Goal: Obtain resource: Download file/media

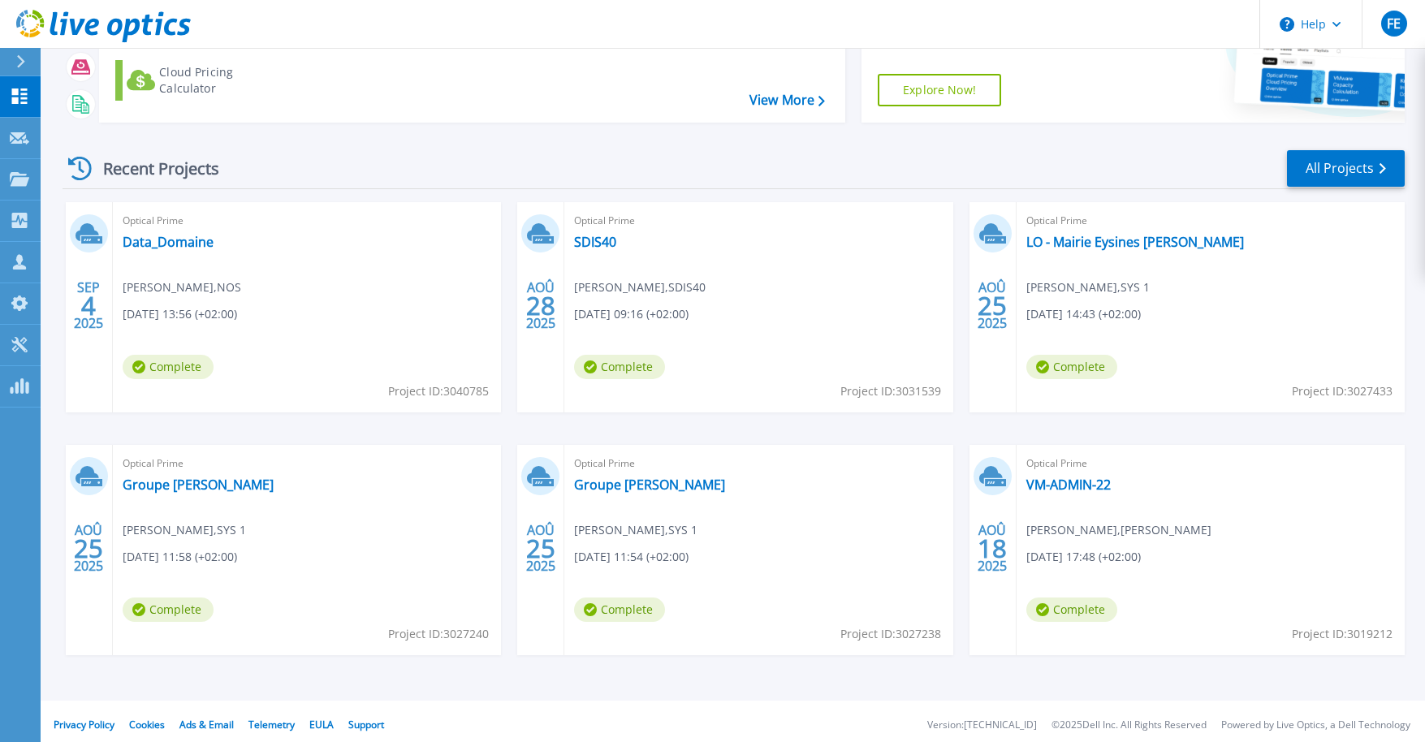
scroll to position [157, 0]
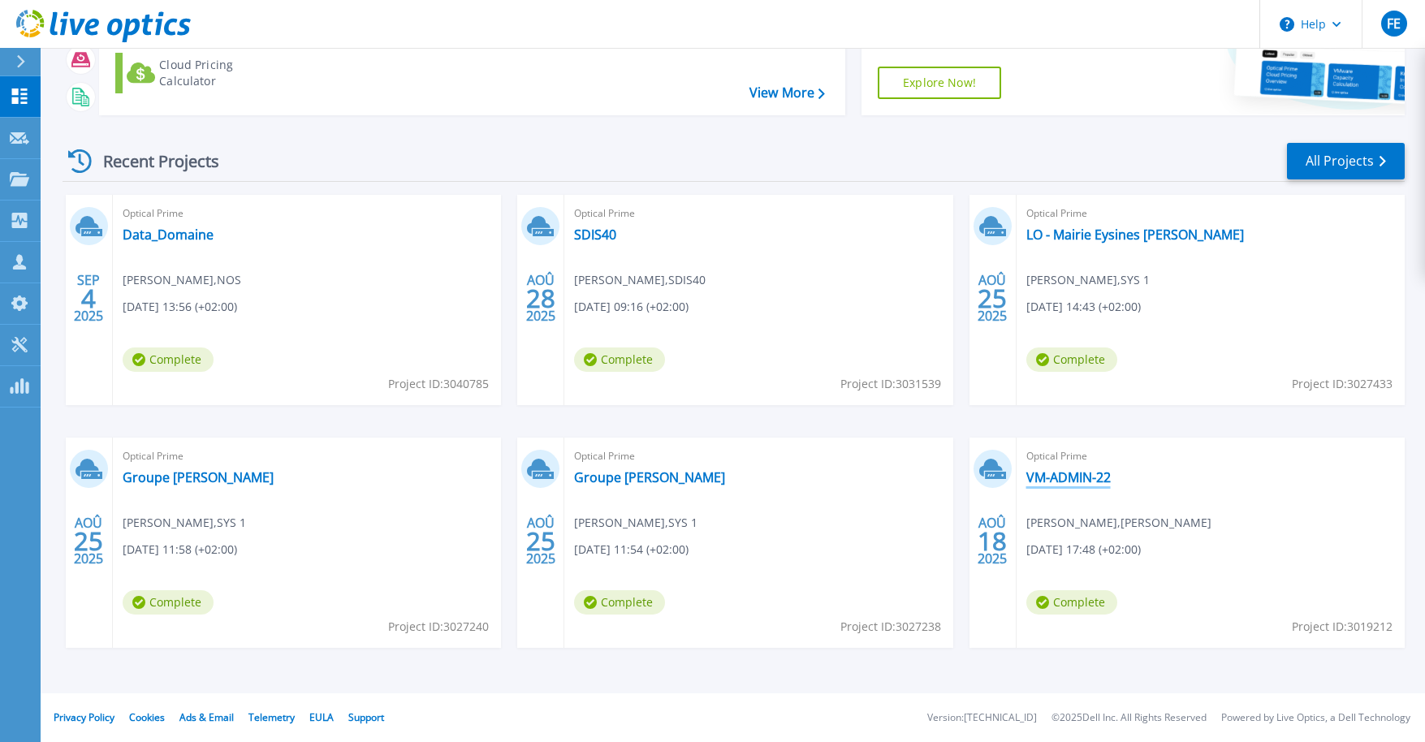
click at [1054, 475] on link "VM-ADMIN-22" at bounding box center [1068, 477] width 84 height 16
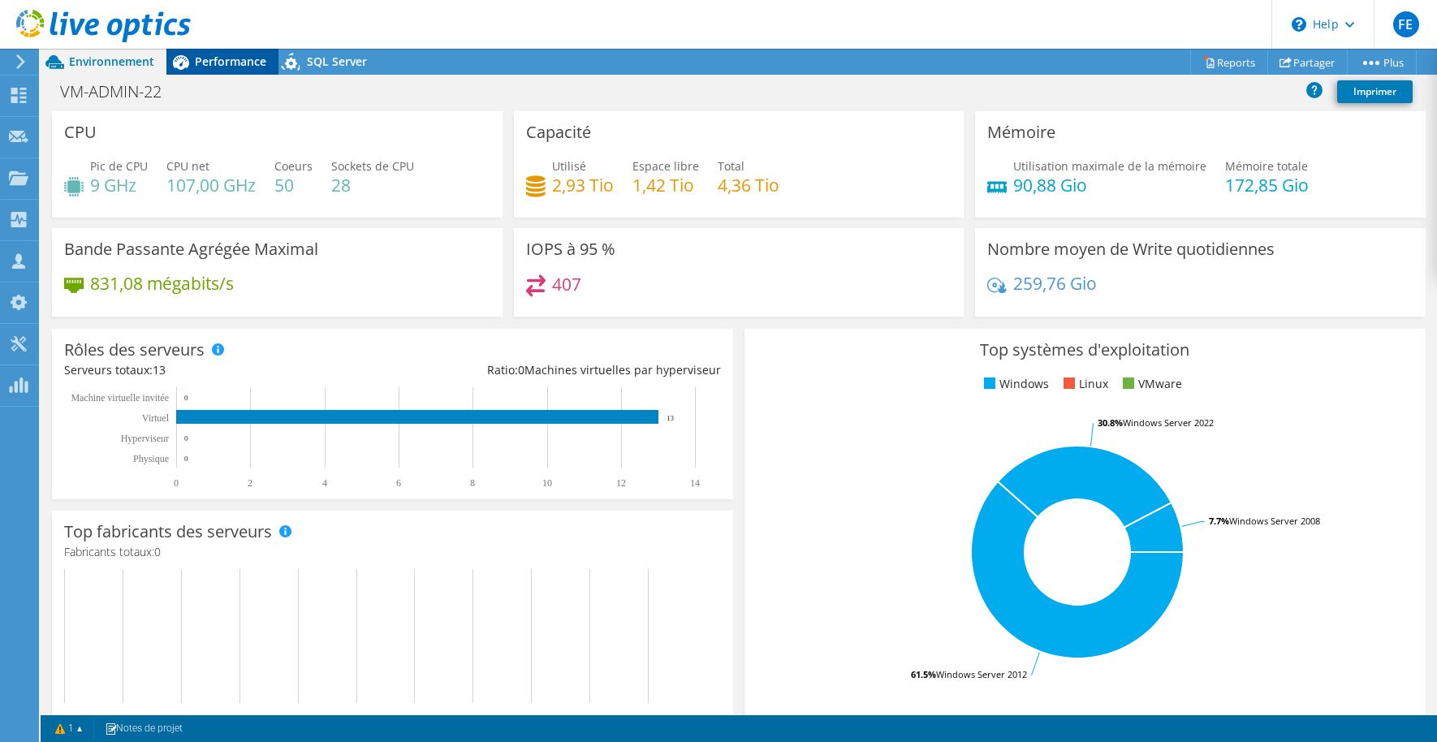
click at [215, 57] on span "Performance" at bounding box center [230, 61] width 71 height 15
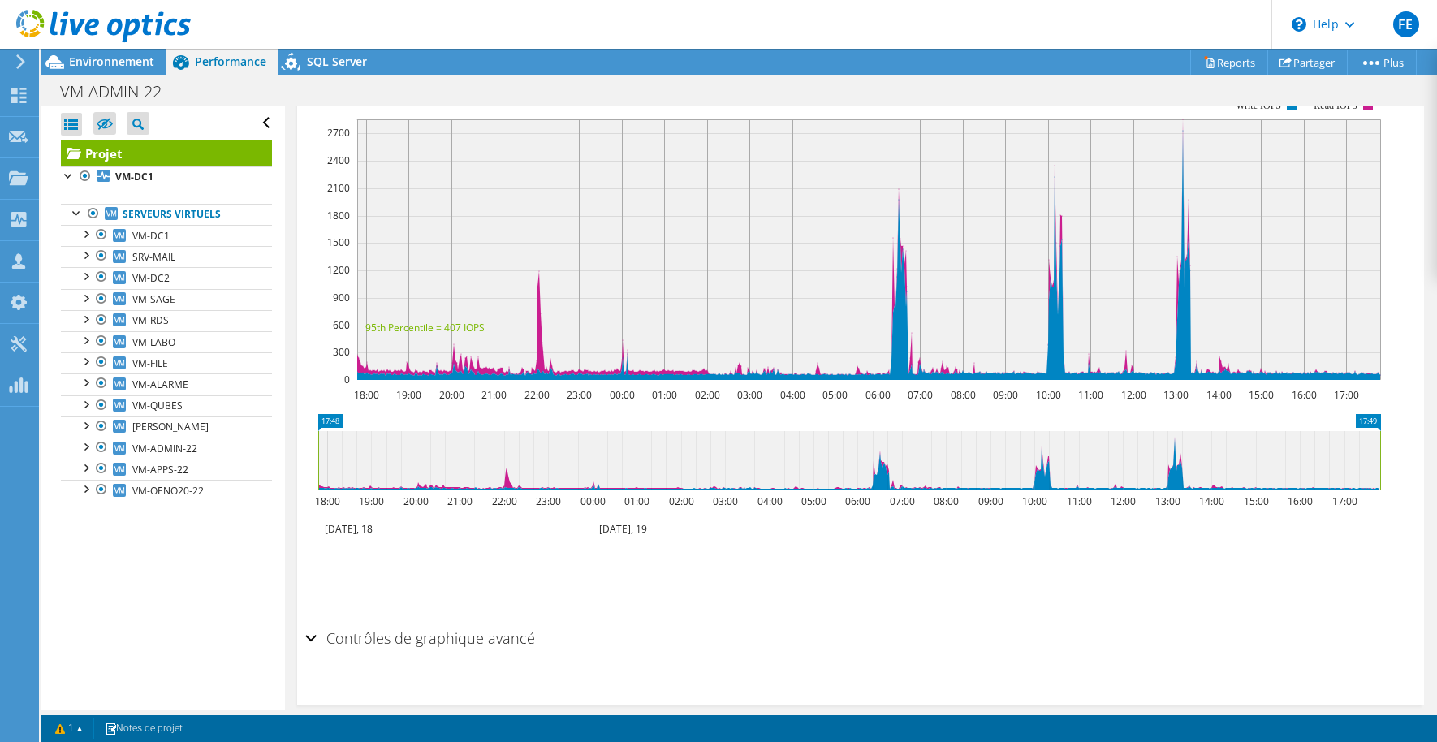
scroll to position [397, 0]
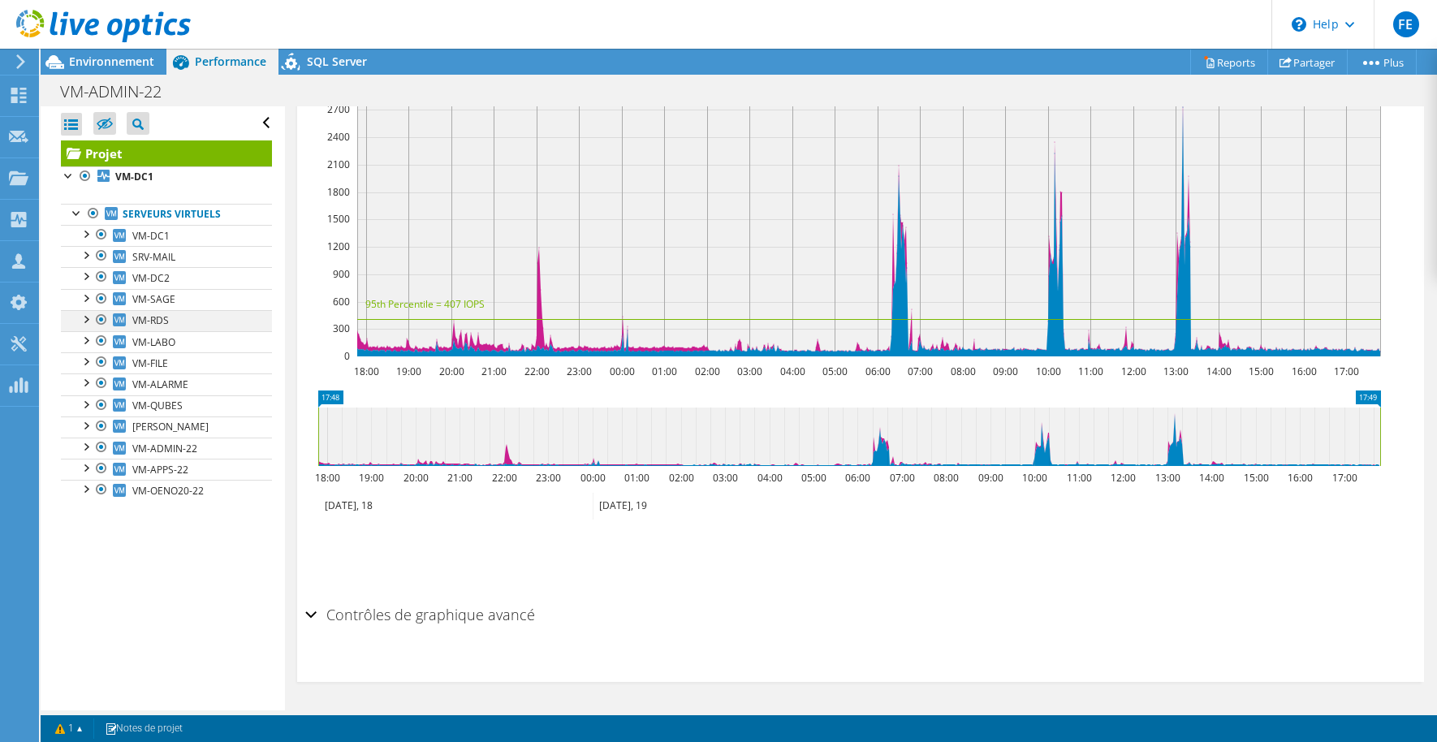
click at [86, 320] on div at bounding box center [85, 318] width 16 height 16
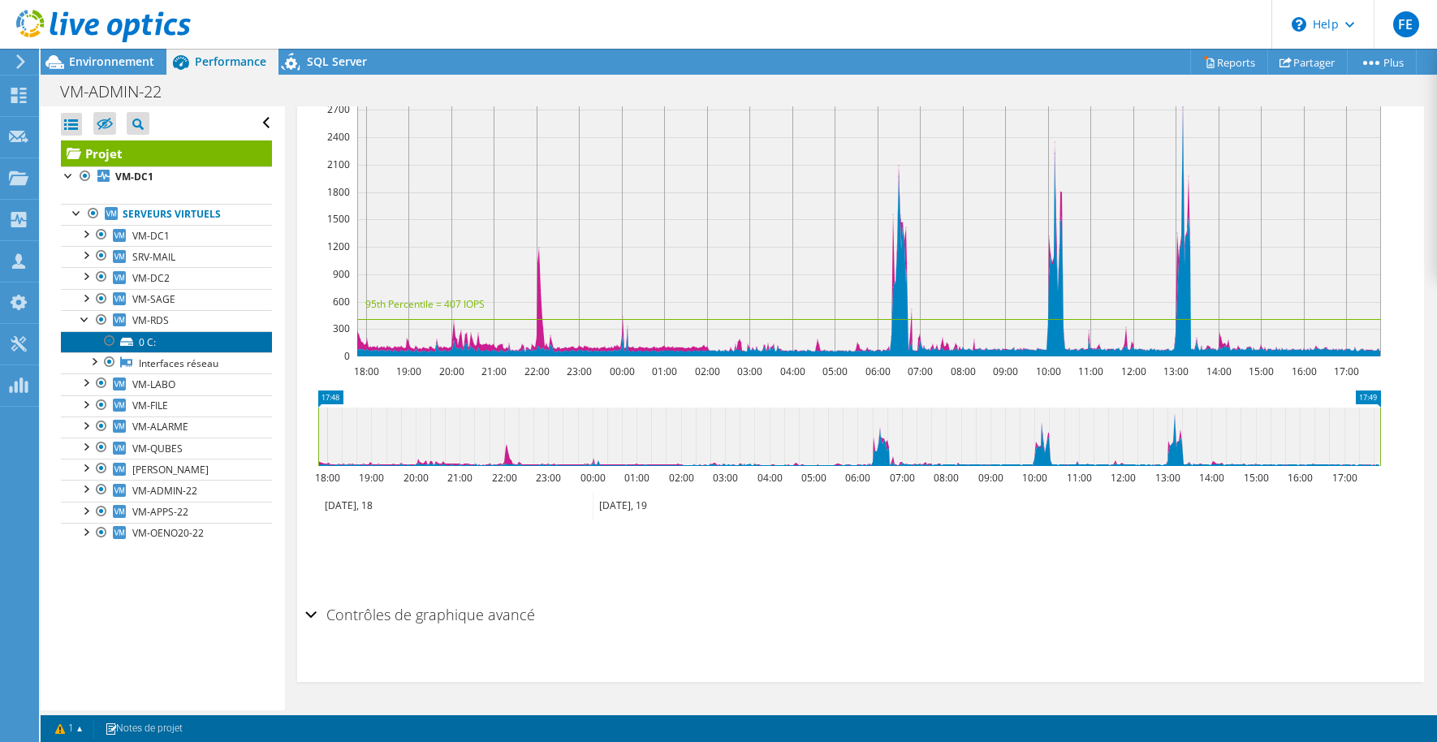
click at [158, 339] on link "0 C:" at bounding box center [166, 341] width 211 height 21
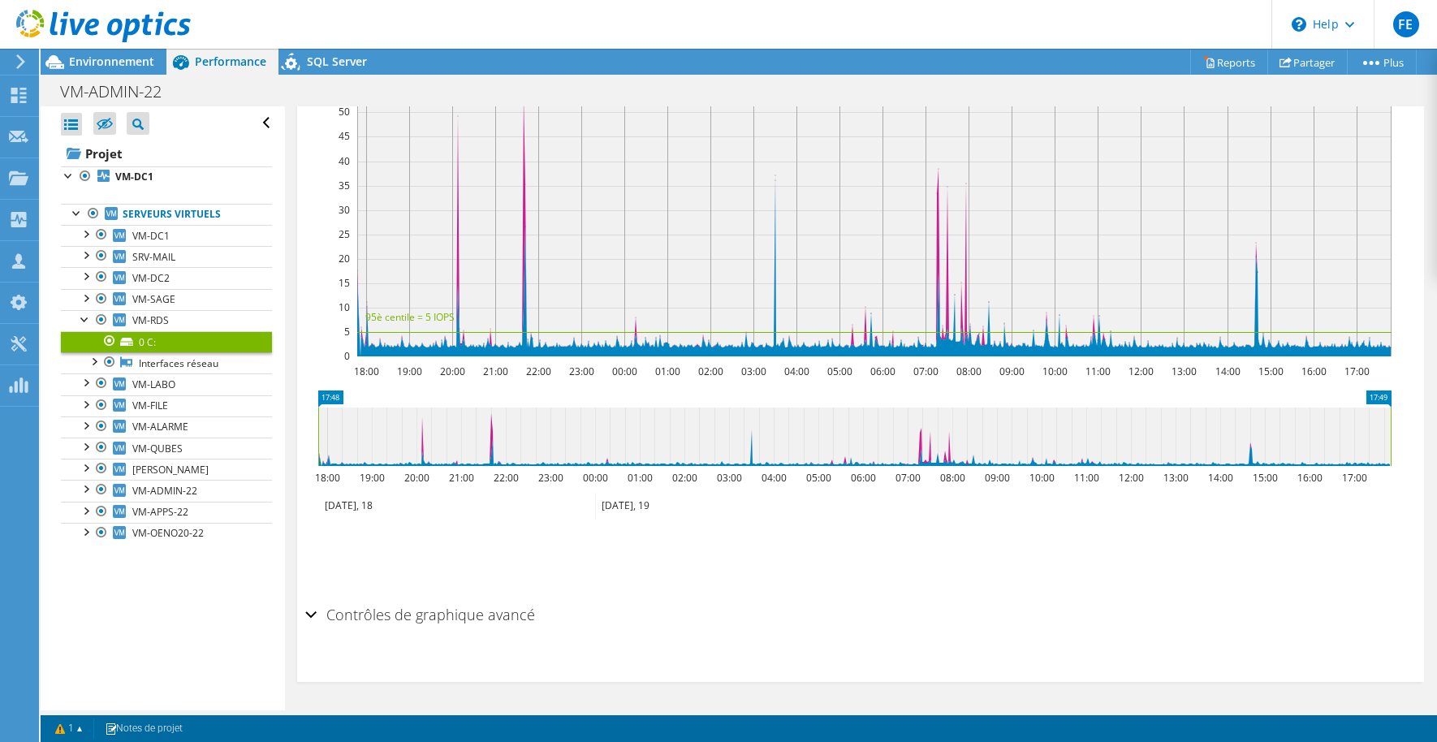
scroll to position [380, 0]
click at [86, 321] on div at bounding box center [85, 318] width 16 height 16
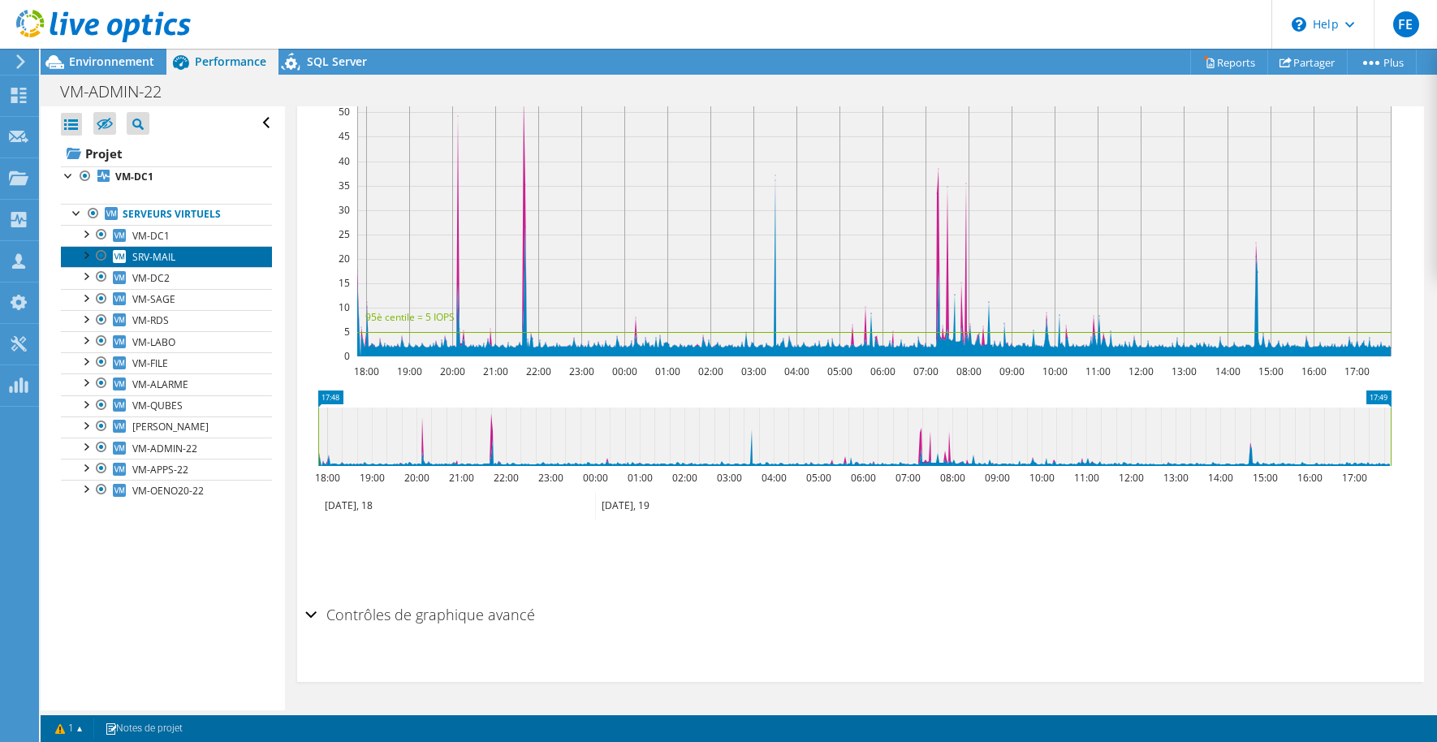
click at [147, 259] on span "SRV-MAIL" at bounding box center [153, 257] width 43 height 14
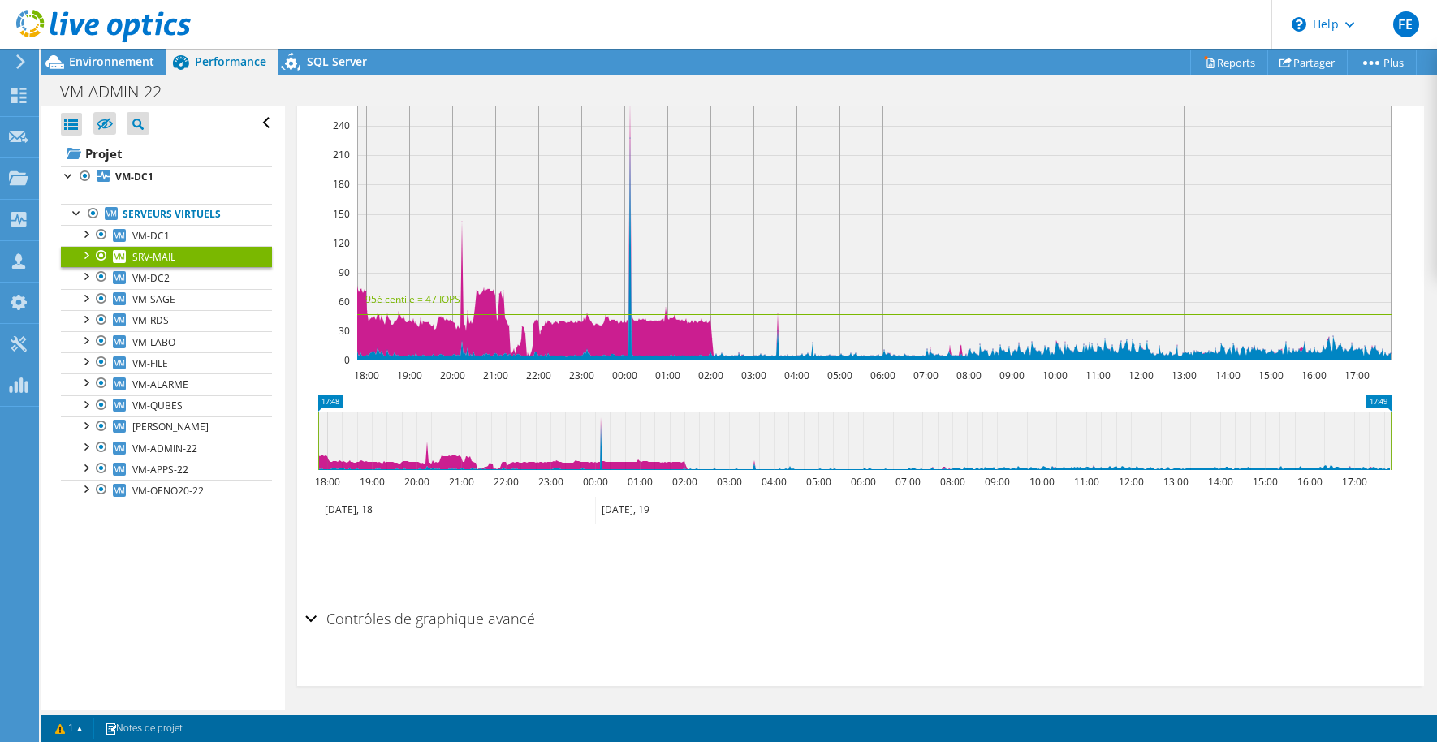
scroll to position [384, 0]
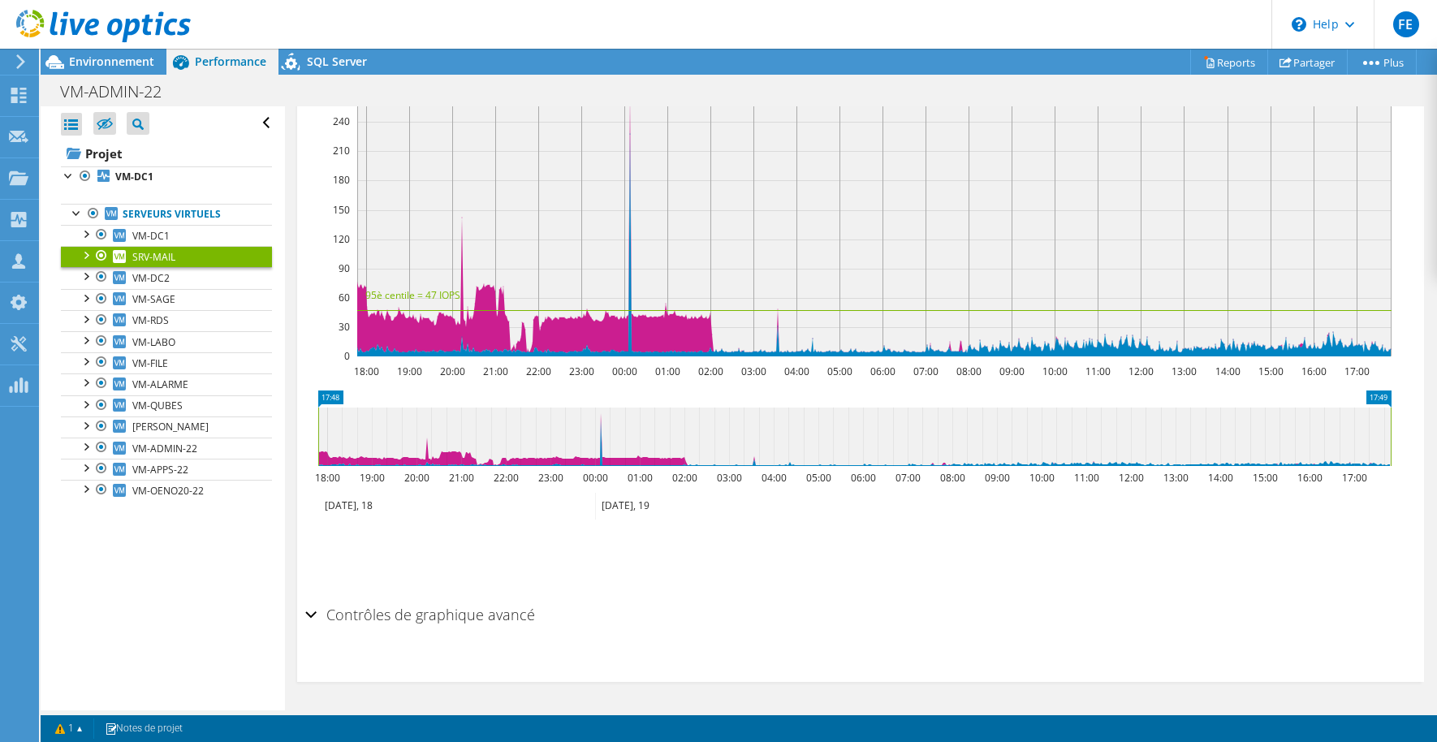
click at [83, 255] on div at bounding box center [85, 254] width 16 height 16
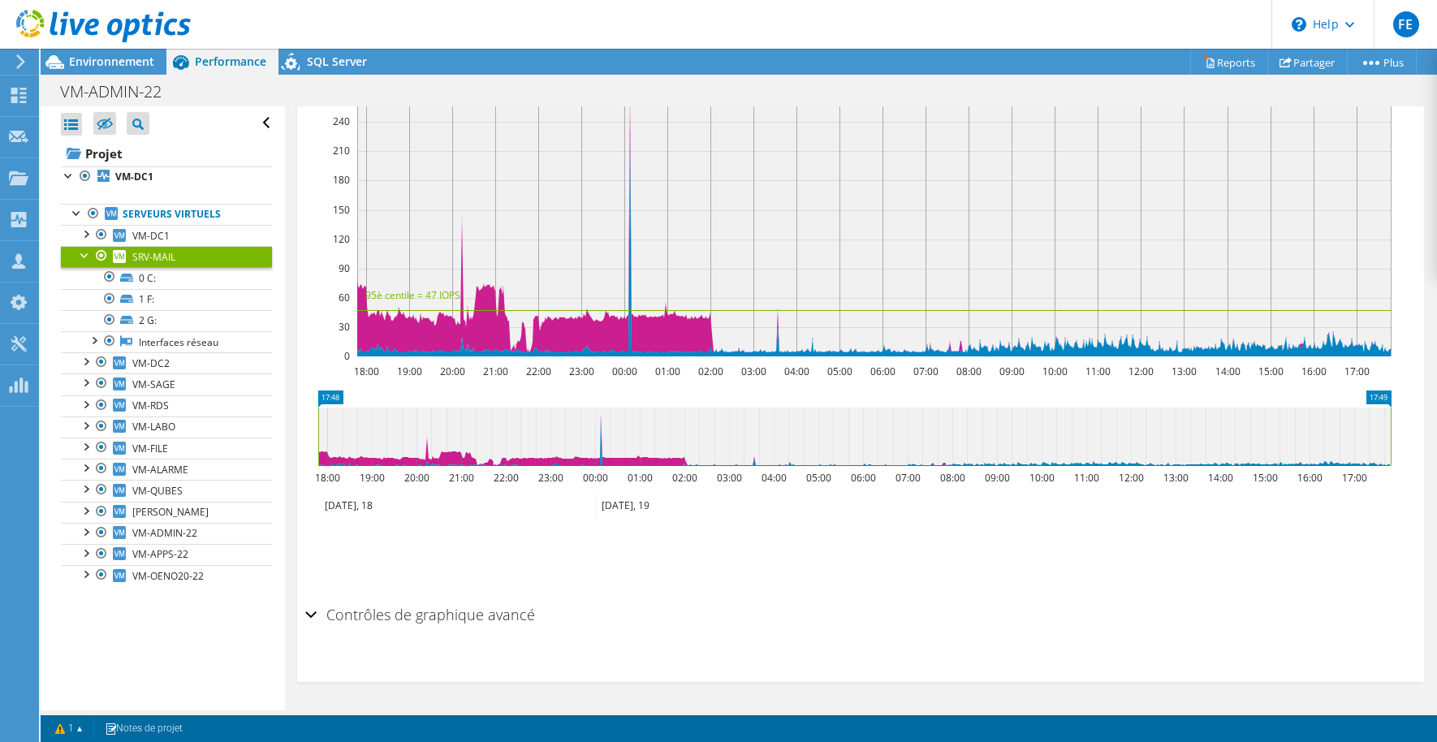
click at [83, 255] on div at bounding box center [85, 254] width 16 height 16
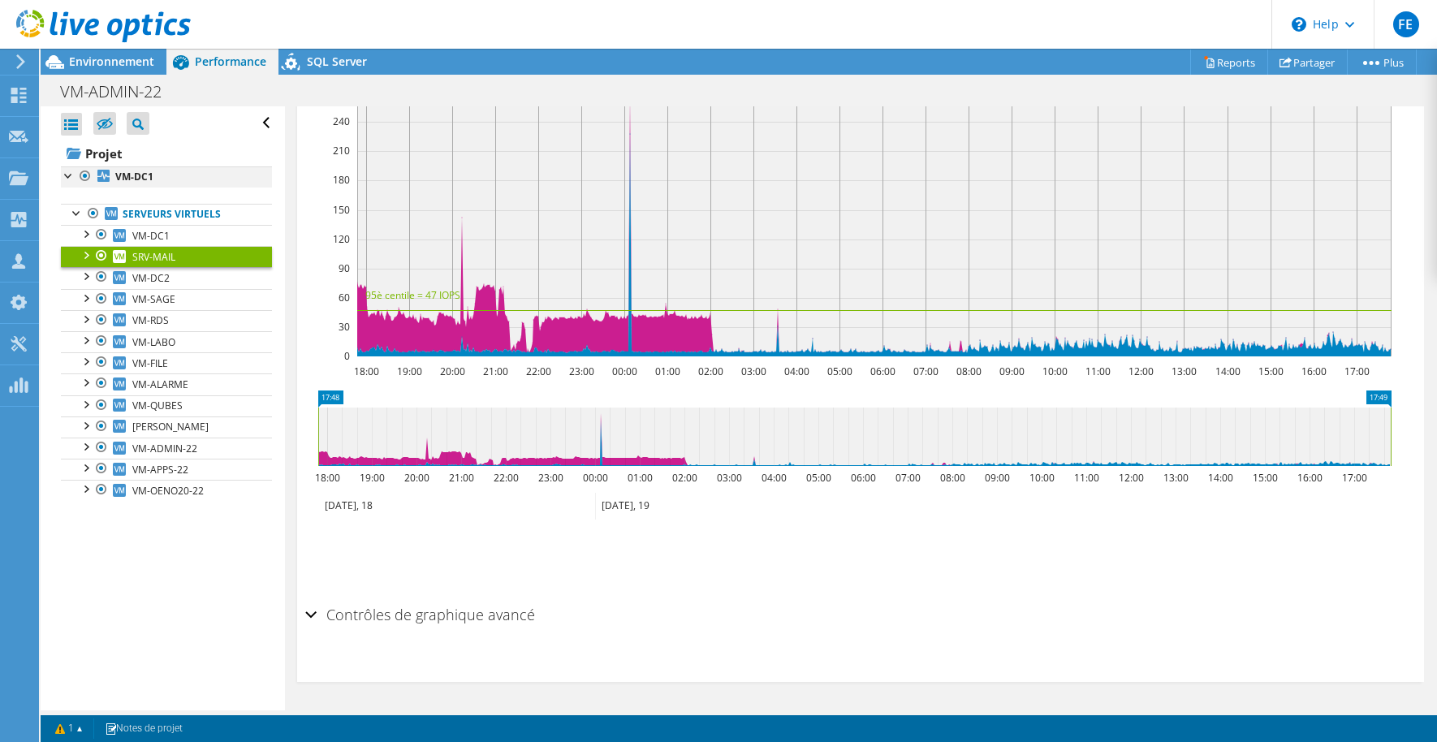
click at [66, 177] on div at bounding box center [69, 174] width 16 height 16
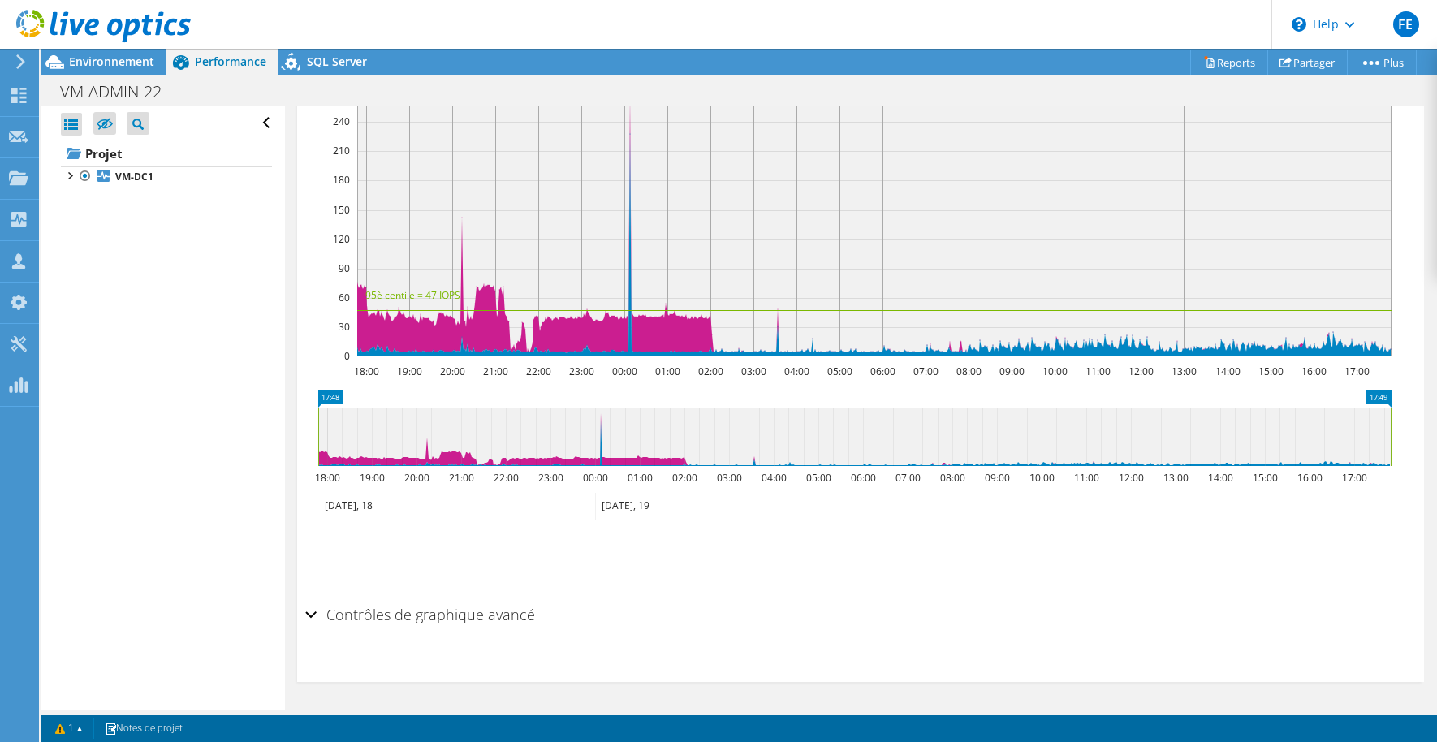
click at [21, 60] on use at bounding box center [20, 61] width 9 height 15
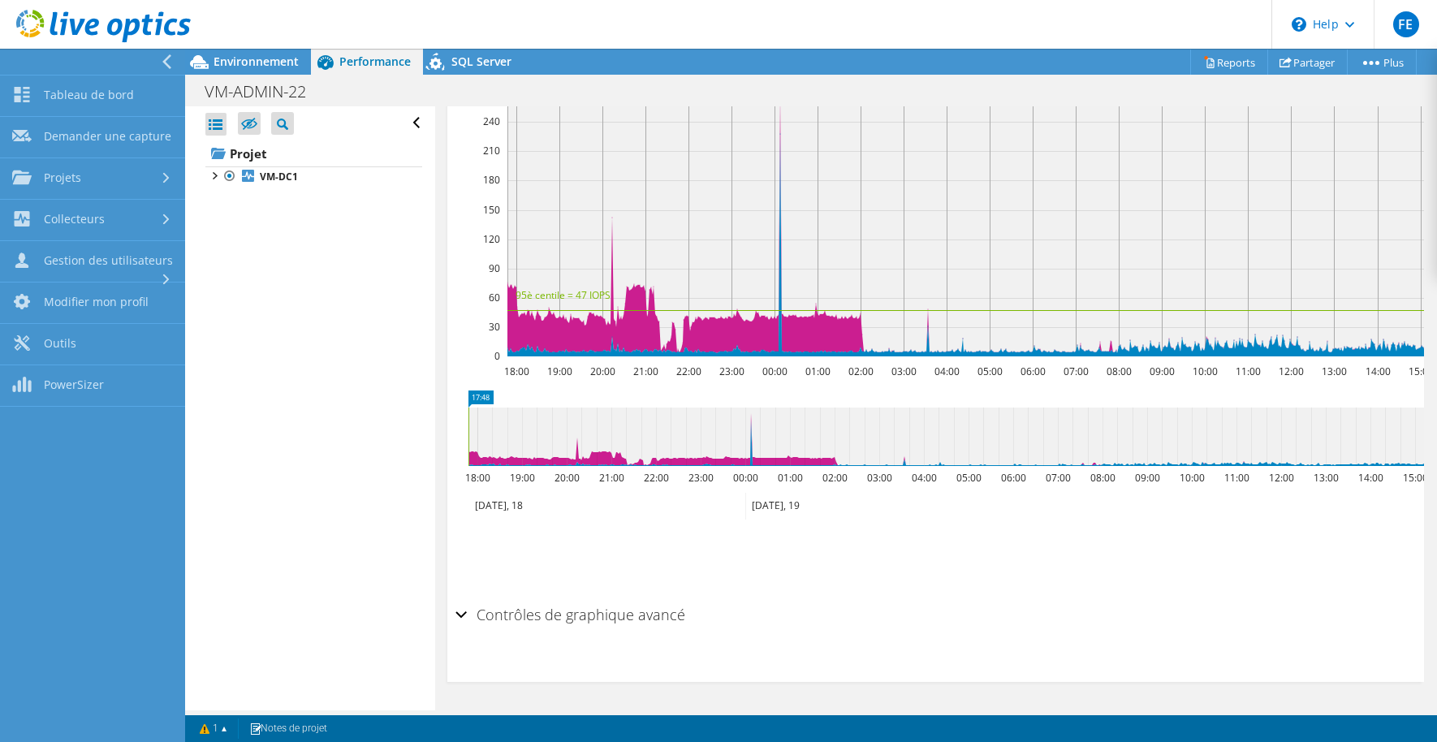
click at [20, 61] on div at bounding box center [88, 62] width 185 height 26
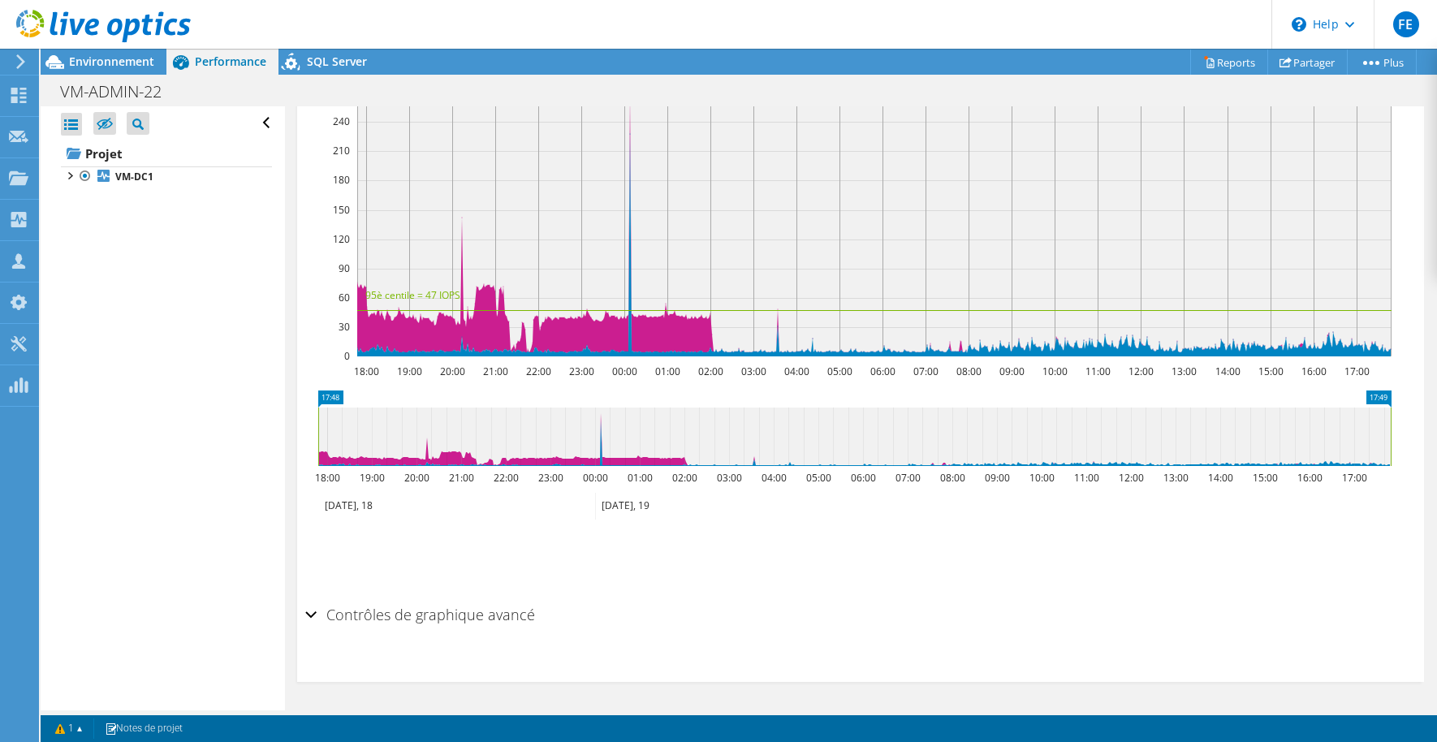
click at [20, 61] on icon at bounding box center [21, 61] width 12 height 15
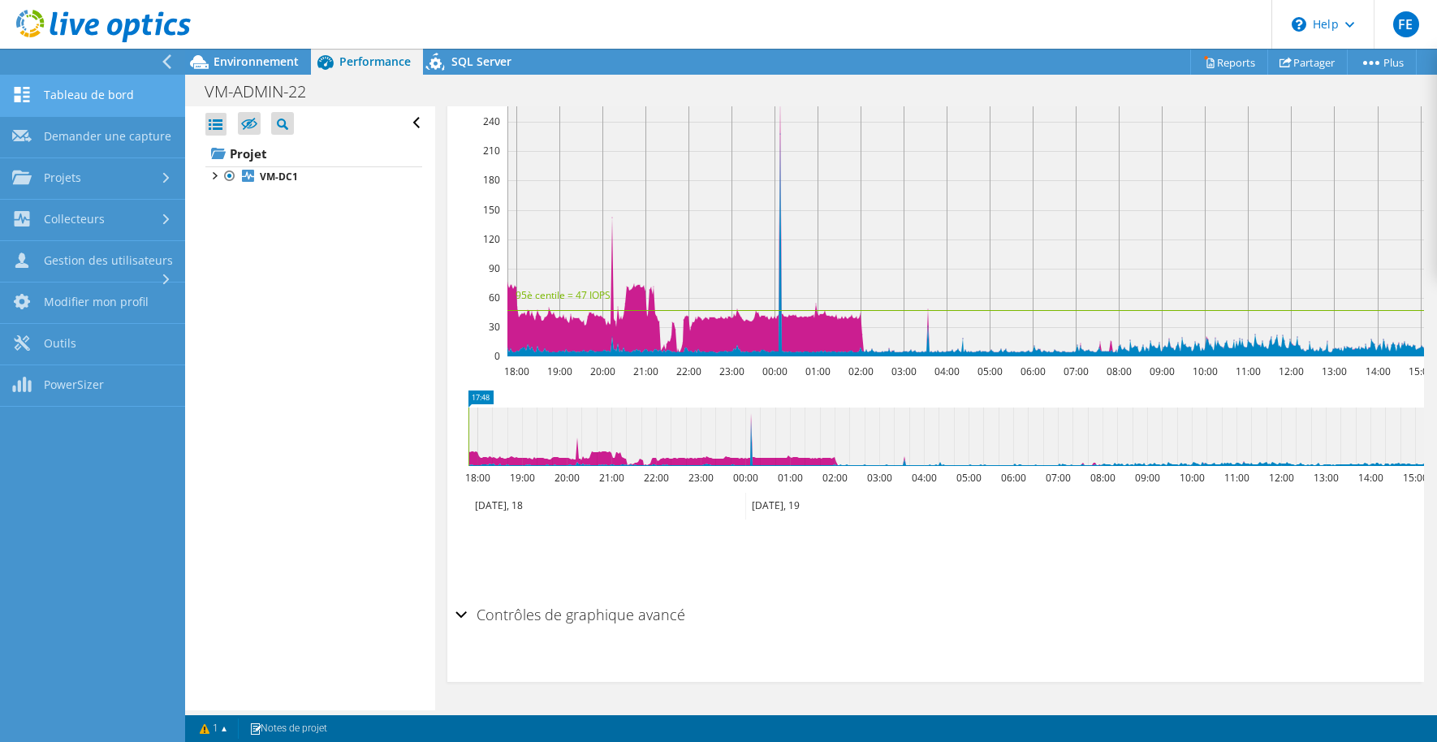
click at [60, 97] on link "Tableau de bord" at bounding box center [92, 96] width 185 height 41
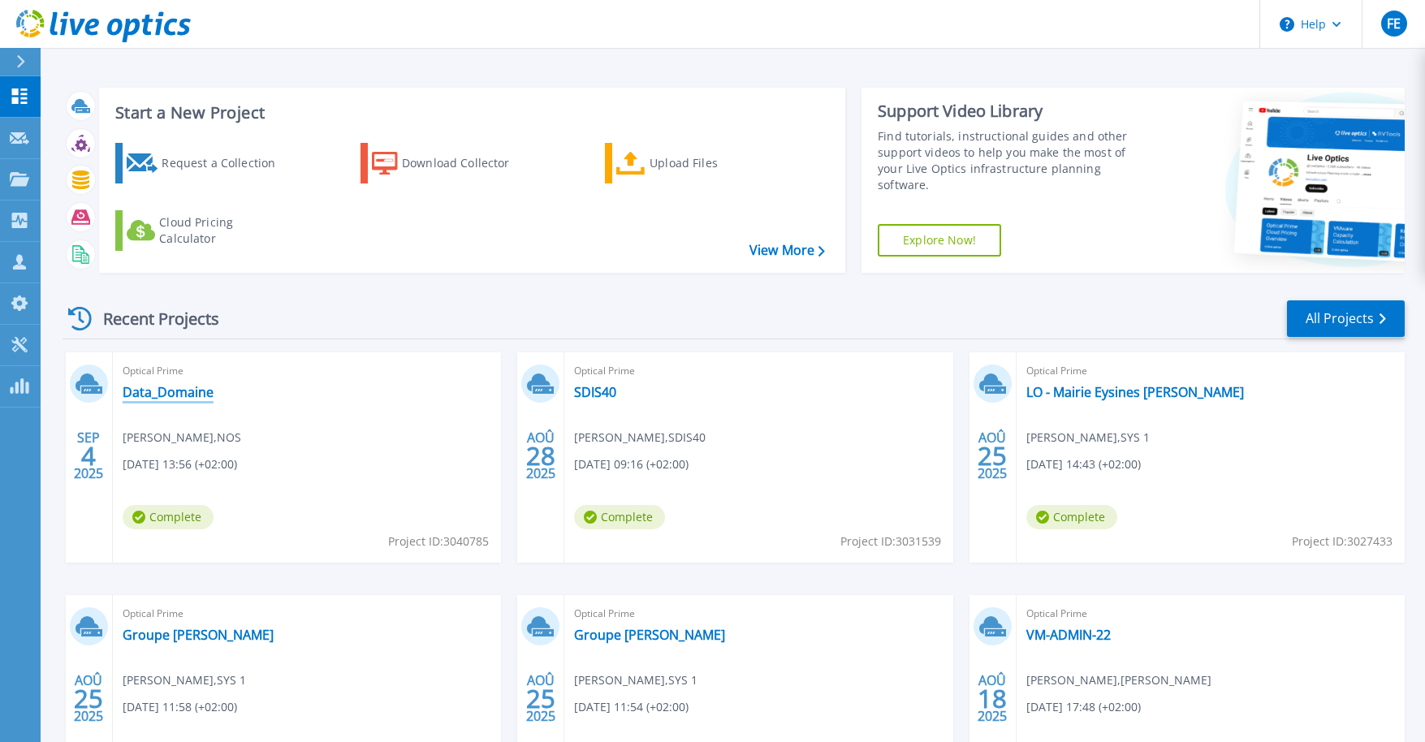
click at [192, 398] on link "Data_Domaine" at bounding box center [168, 392] width 91 height 16
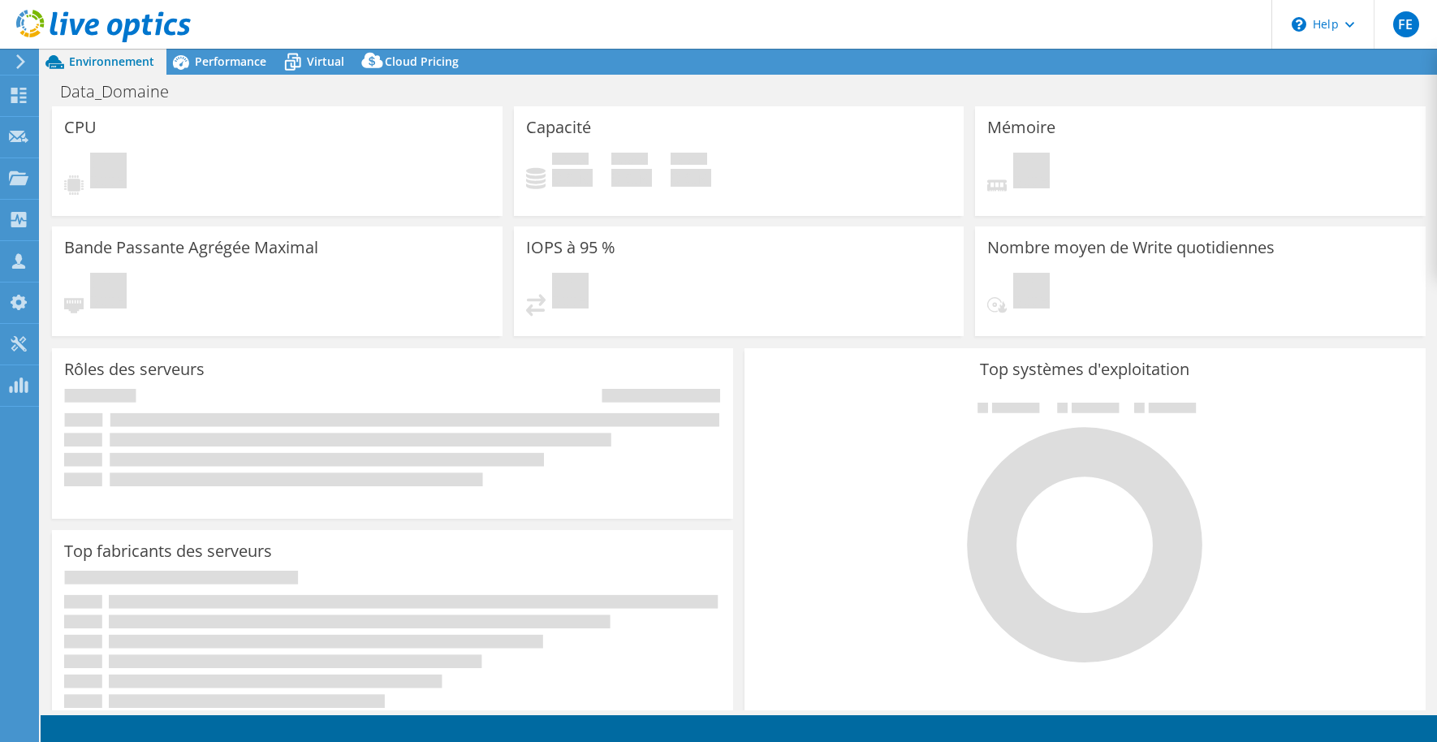
select select "USD"
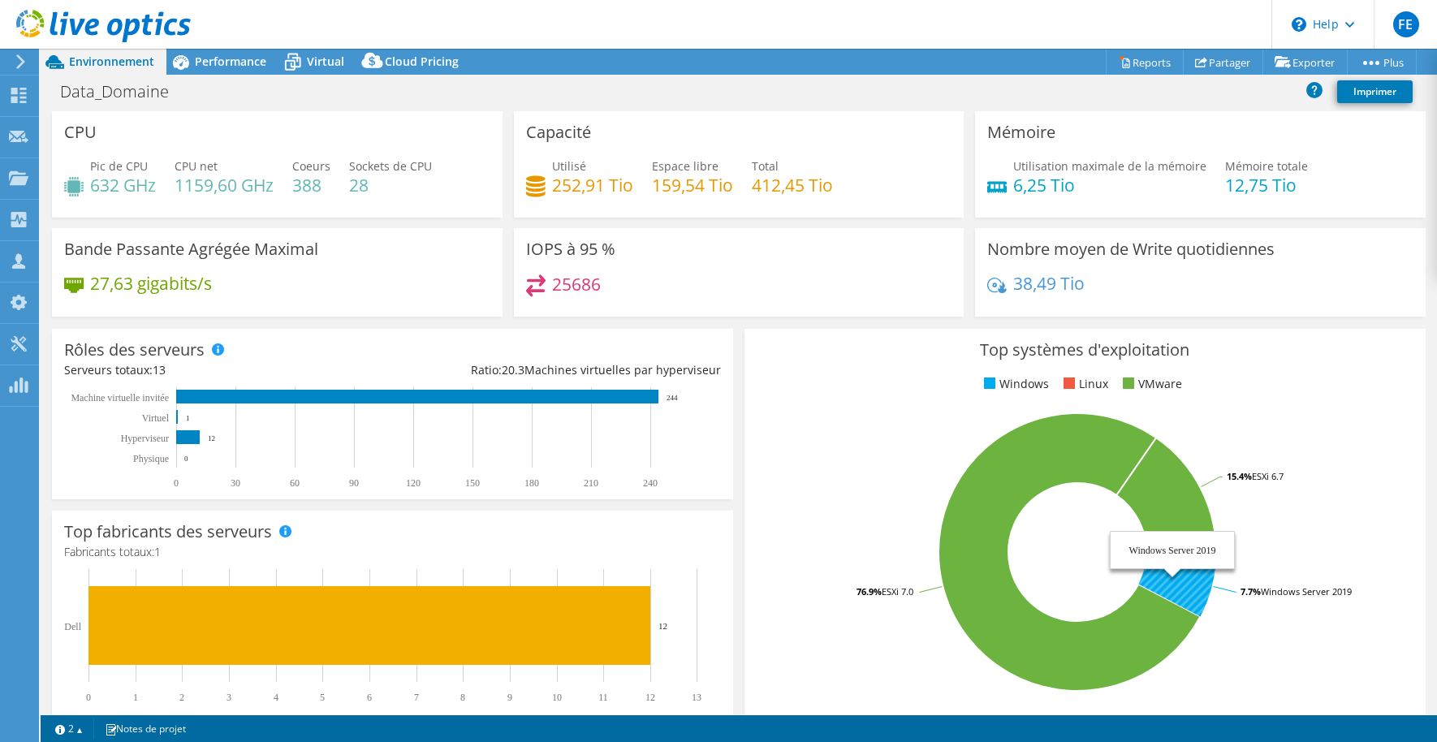
click at [1186, 589] on icon at bounding box center [1177, 584] width 78 height 64
click at [1193, 589] on icon at bounding box center [1177, 584] width 78 height 64
click at [309, 63] on span "Virtual" at bounding box center [325, 61] width 37 height 15
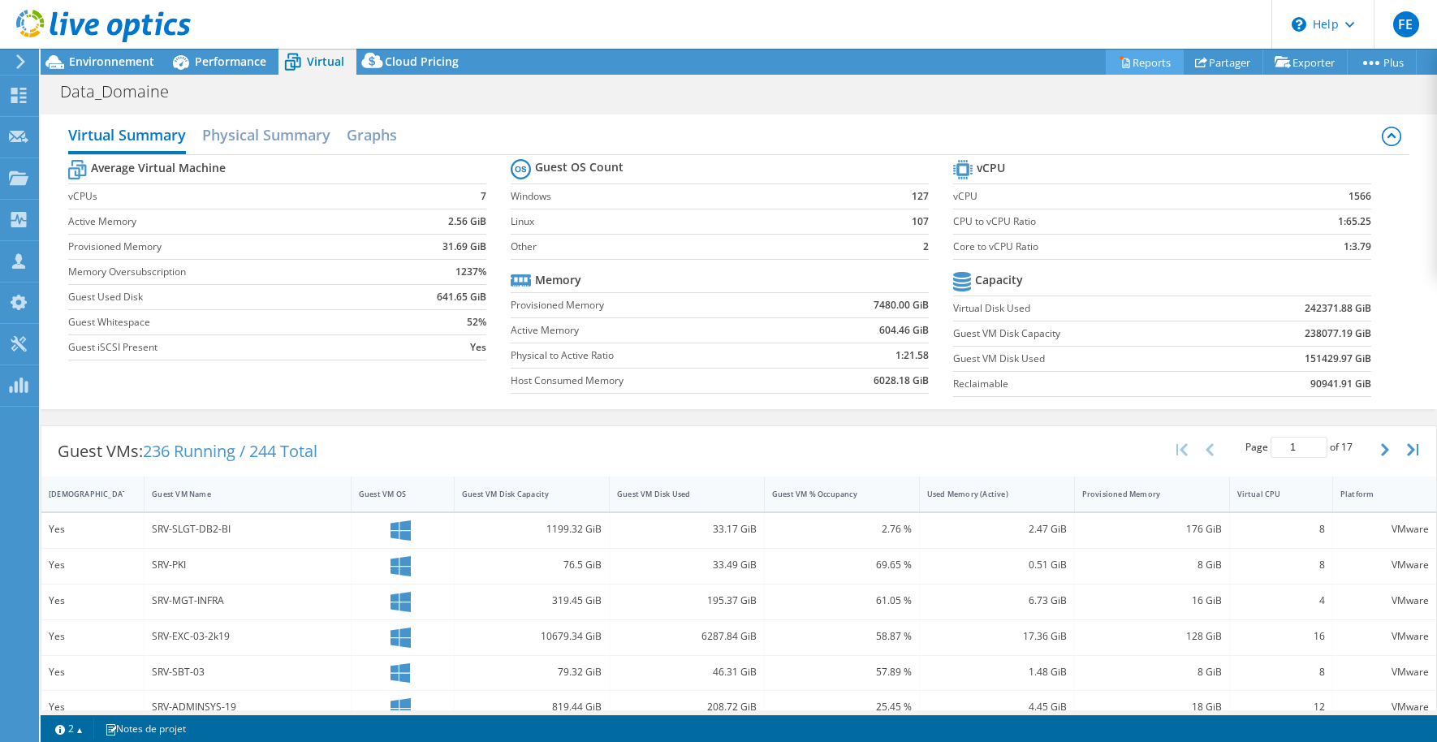
click at [1128, 63] on link "Reports" at bounding box center [1145, 62] width 78 height 25
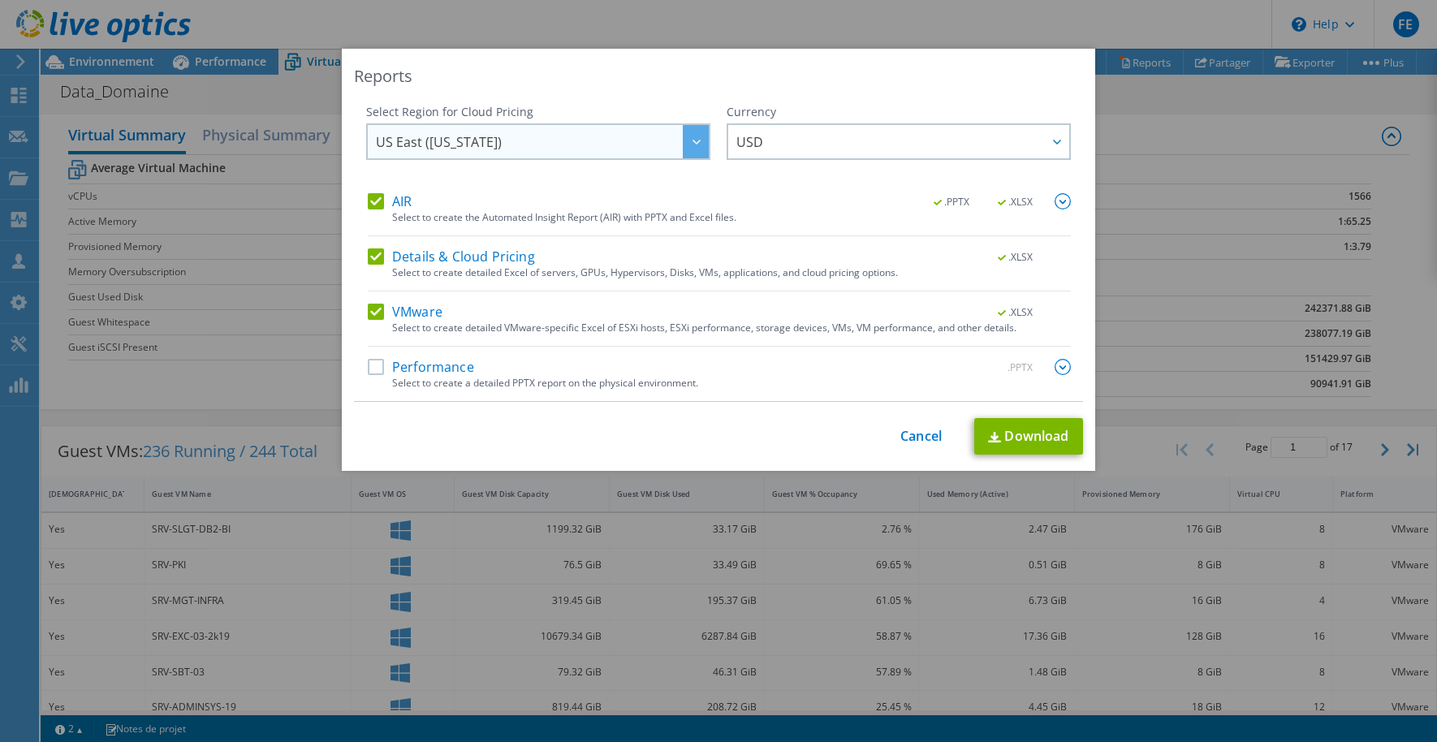
click at [686, 136] on div at bounding box center [696, 141] width 26 height 33
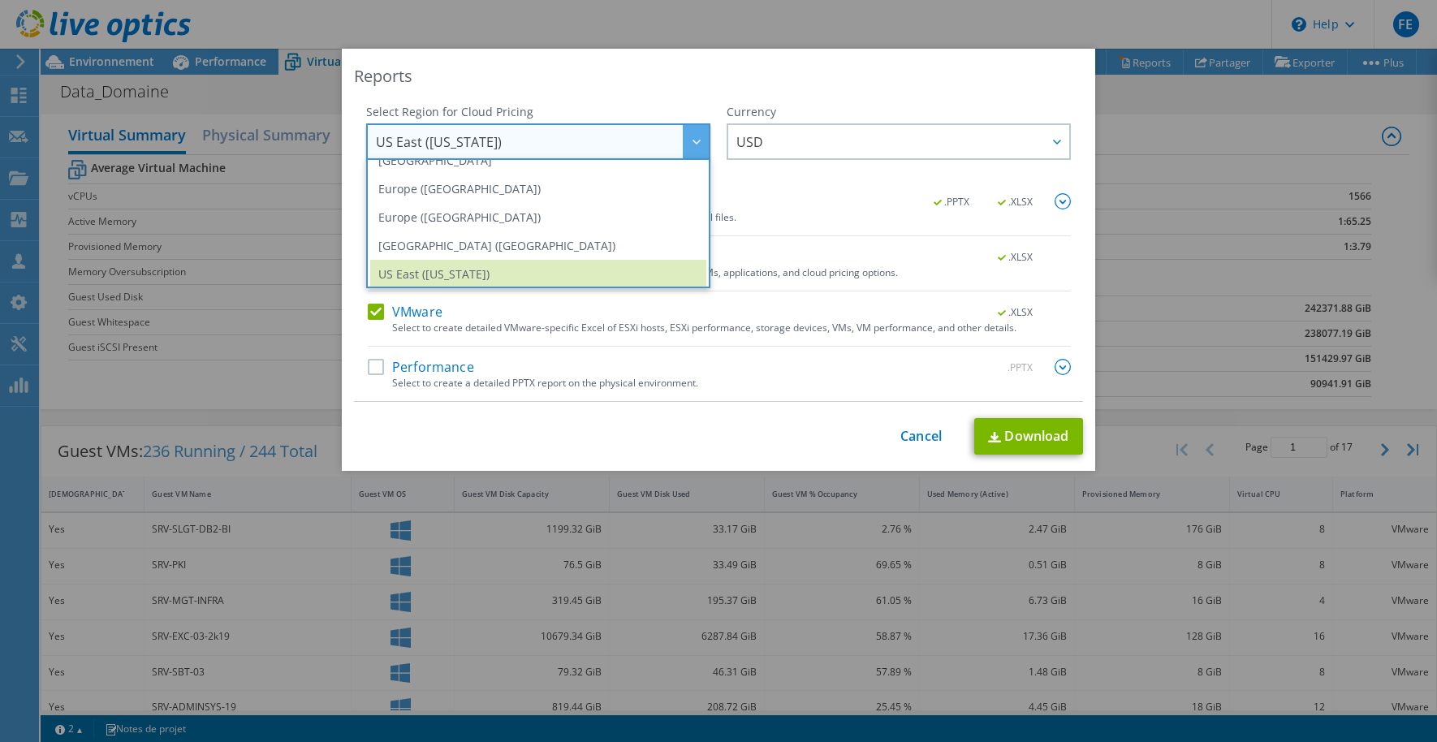
scroll to position [154, 0]
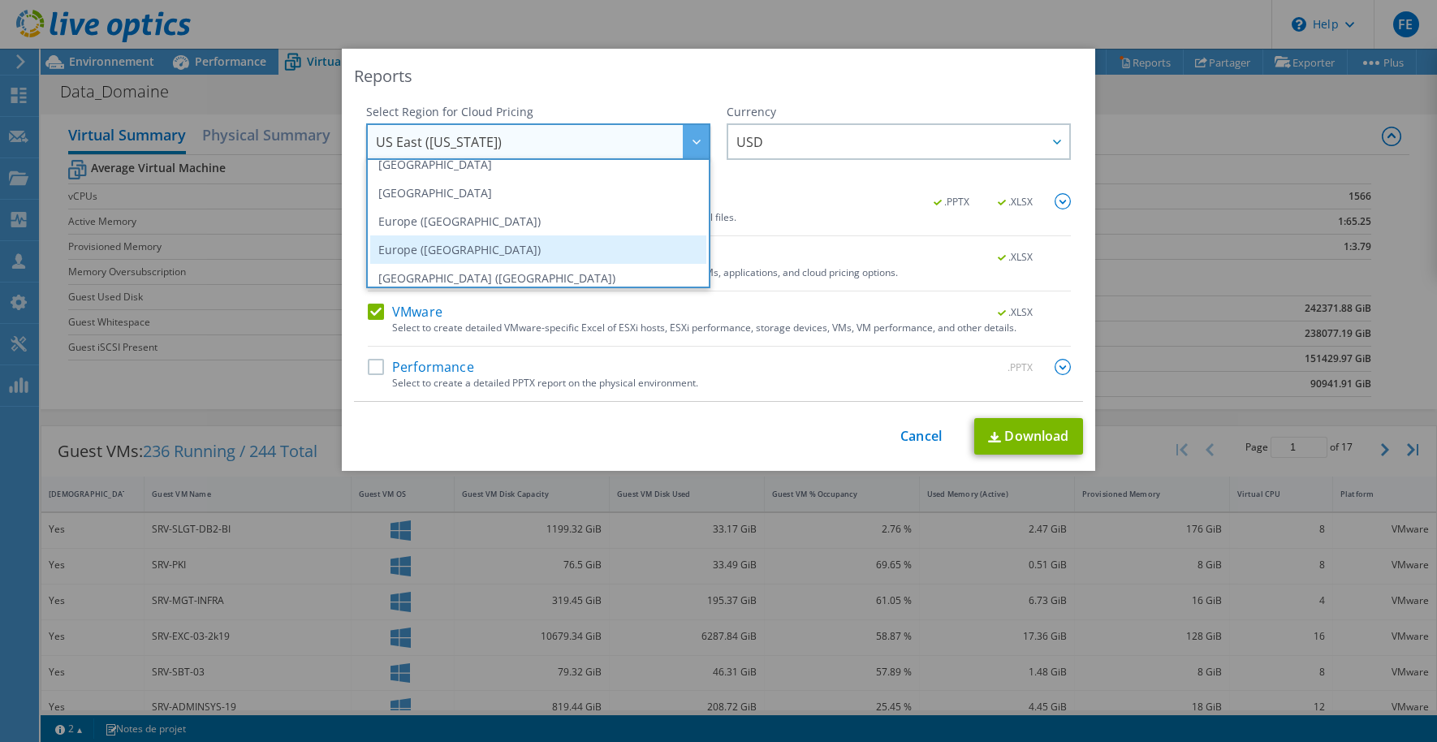
click at [455, 244] on li "Europe ([GEOGRAPHIC_DATA])" at bounding box center [538, 249] width 336 height 28
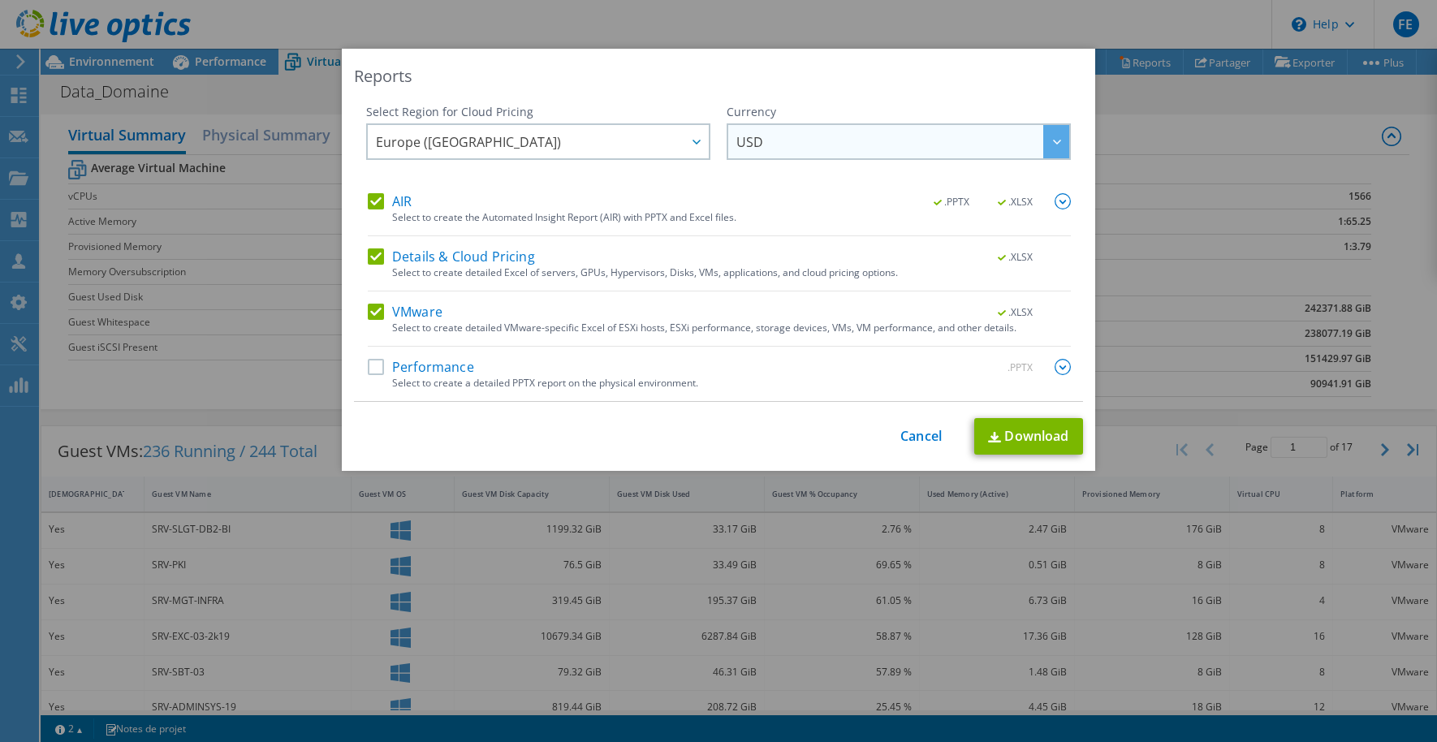
click at [807, 132] on span "USD" at bounding box center [902, 141] width 333 height 33
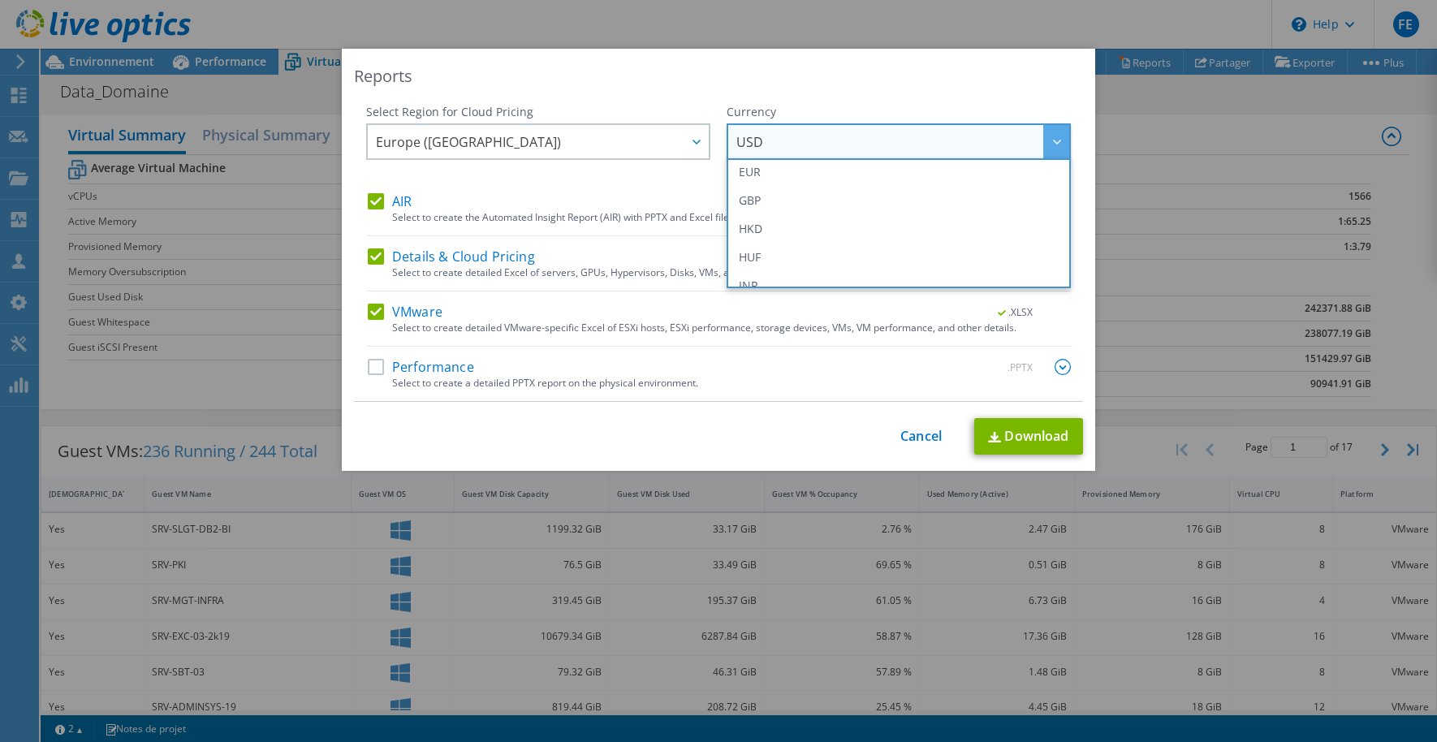
scroll to position [162, 0]
click at [744, 248] on li "EUR" at bounding box center [899, 241] width 336 height 28
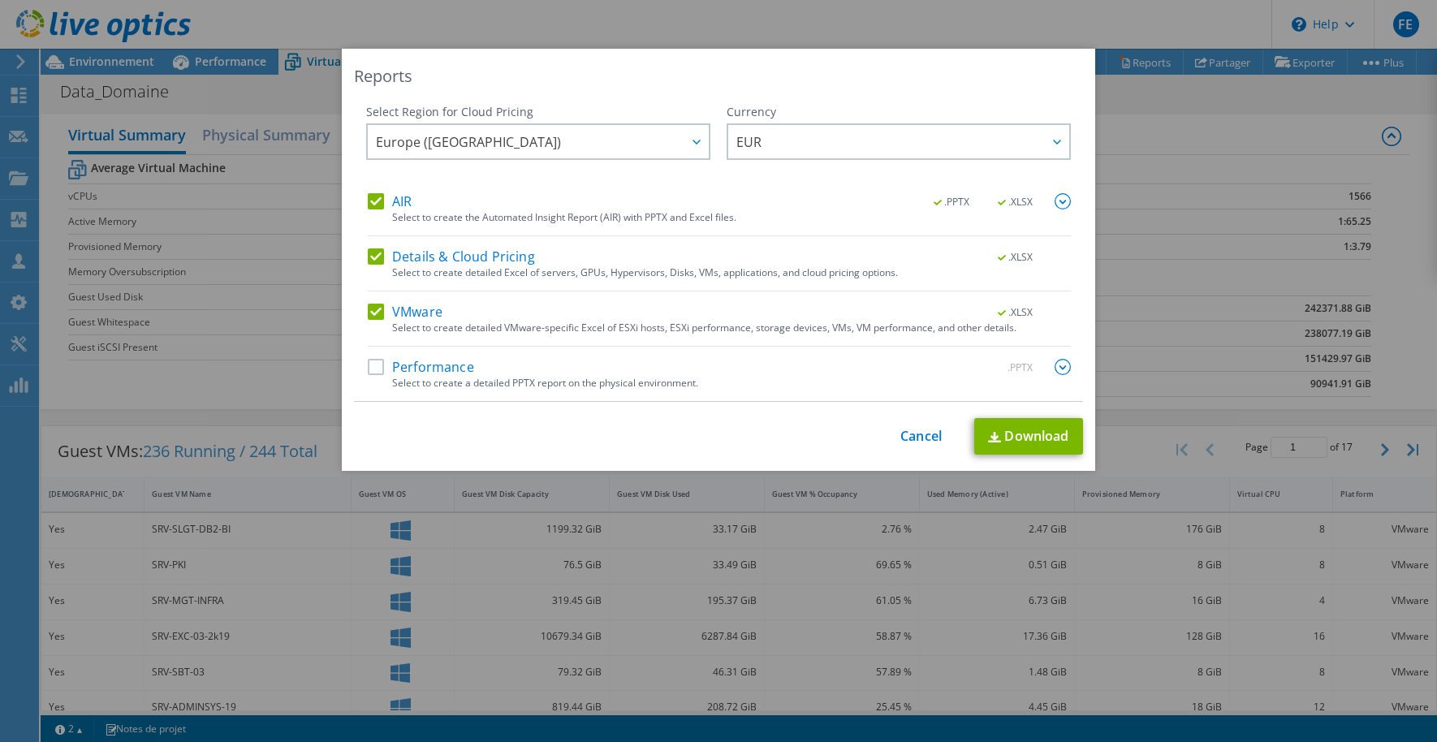
click at [371, 370] on label "Performance" at bounding box center [421, 367] width 106 height 16
click at [0, 0] on input "Performance" at bounding box center [0, 0] width 0 height 0
click at [1060, 369] on img at bounding box center [1063, 367] width 16 height 16
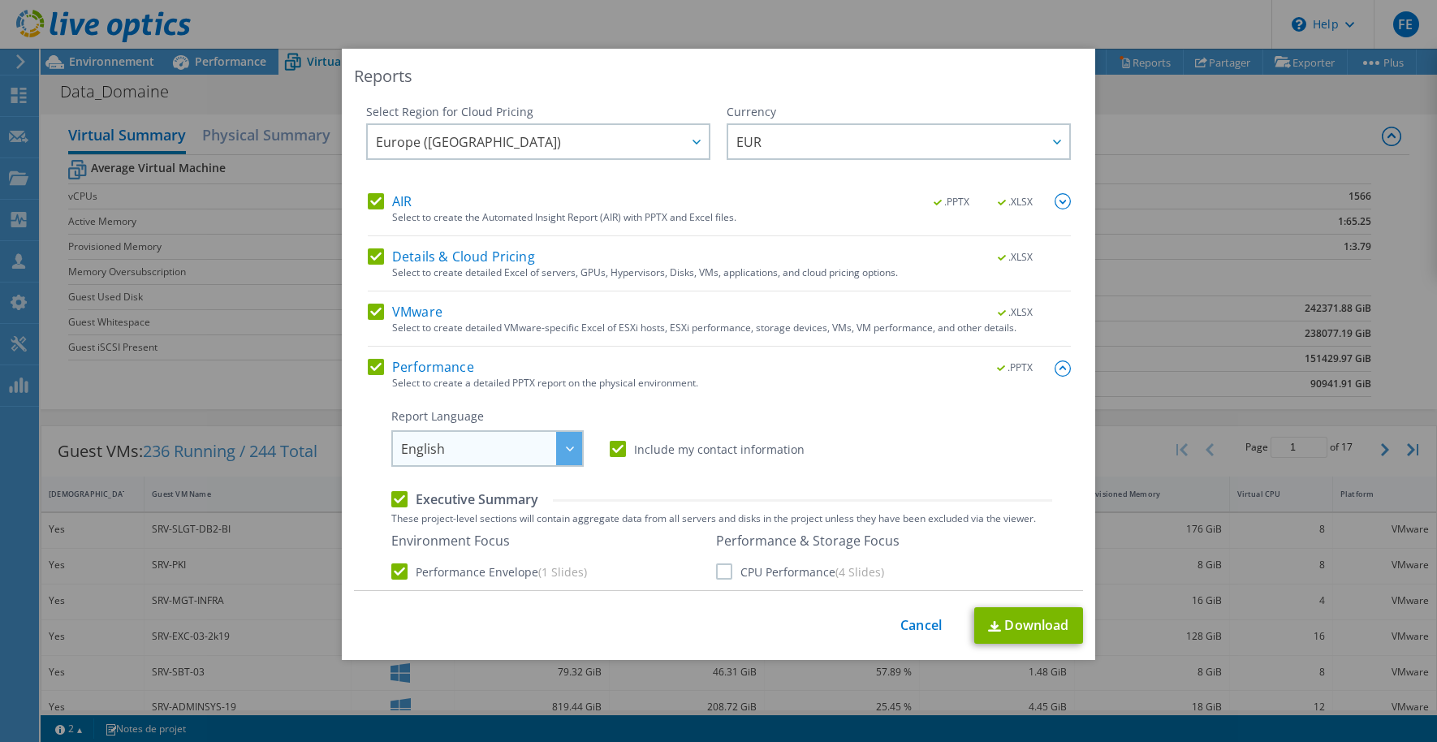
click at [547, 444] on span "English" at bounding box center [491, 448] width 181 height 33
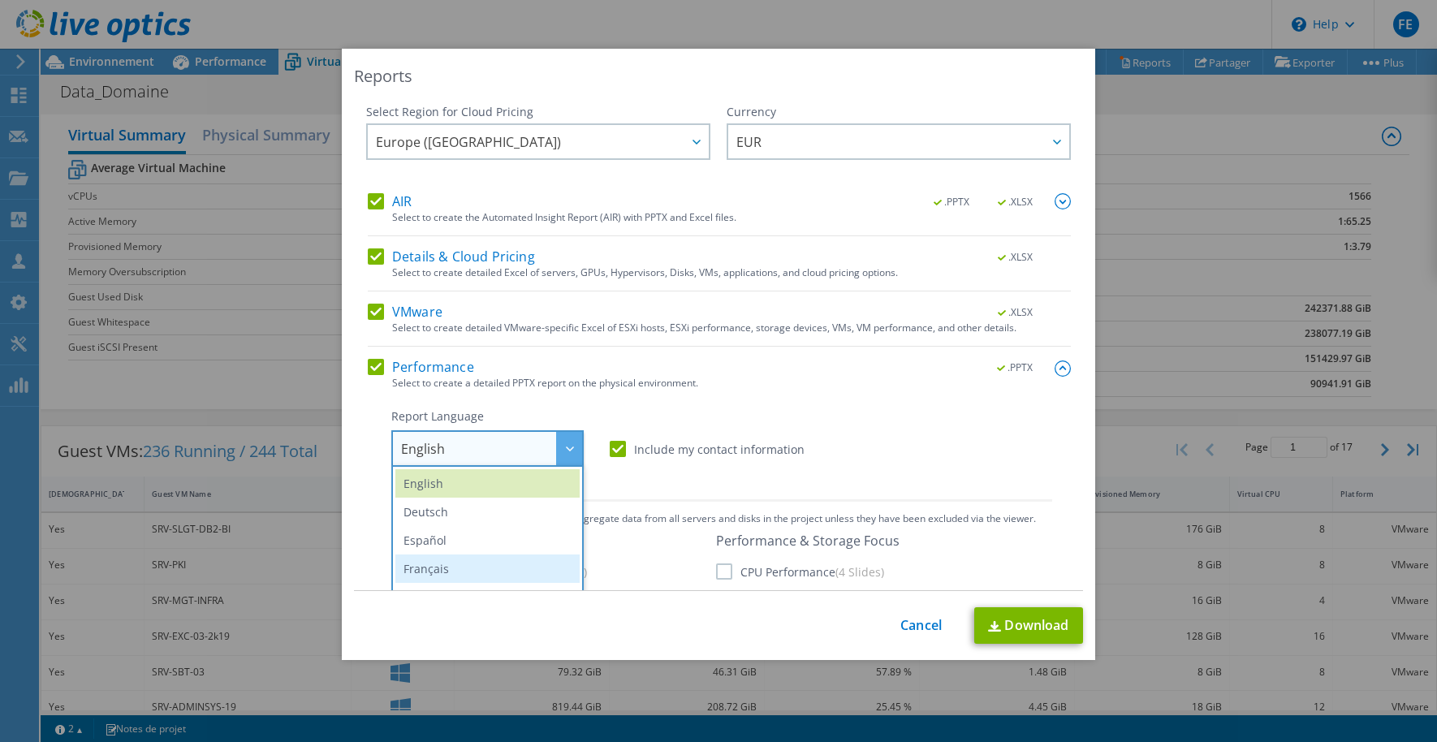
click at [442, 560] on li "Français" at bounding box center [487, 568] width 184 height 28
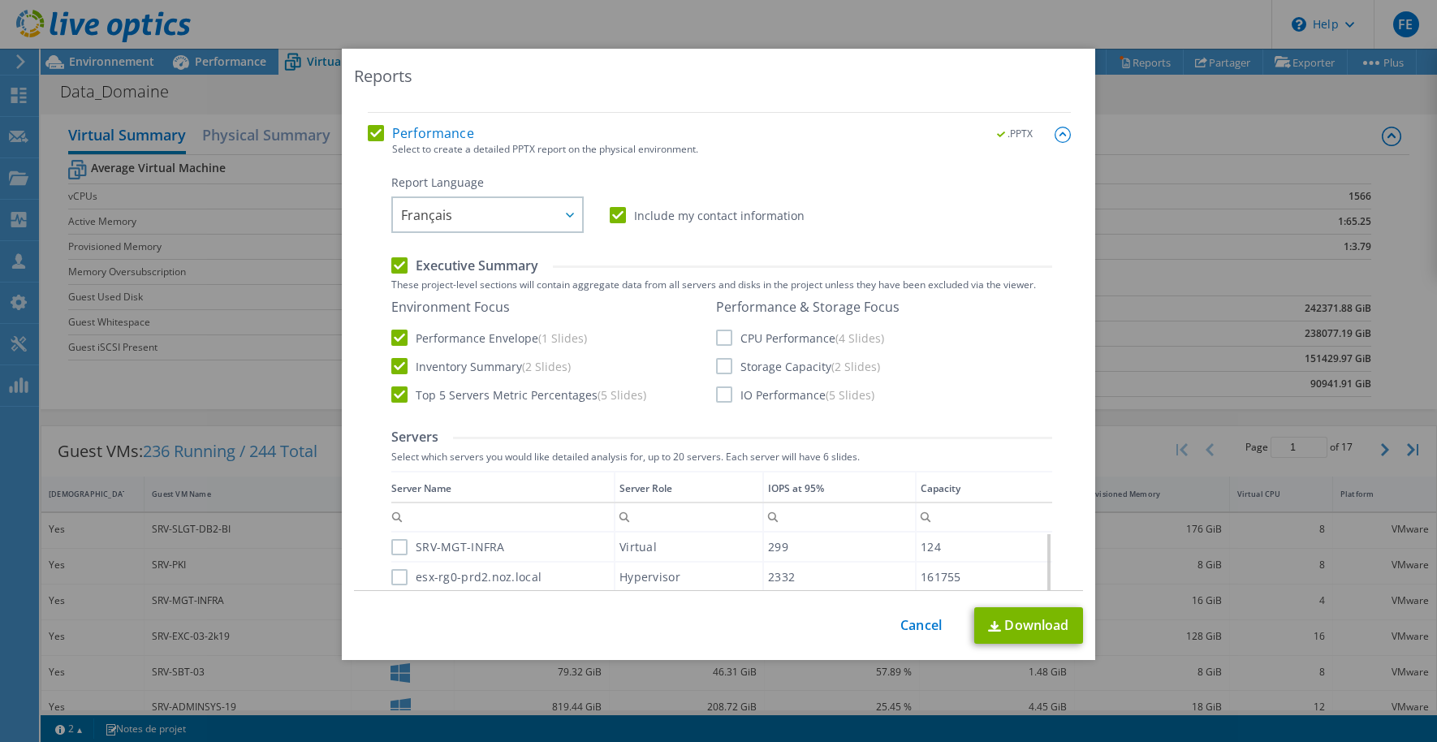
scroll to position [244, 0]
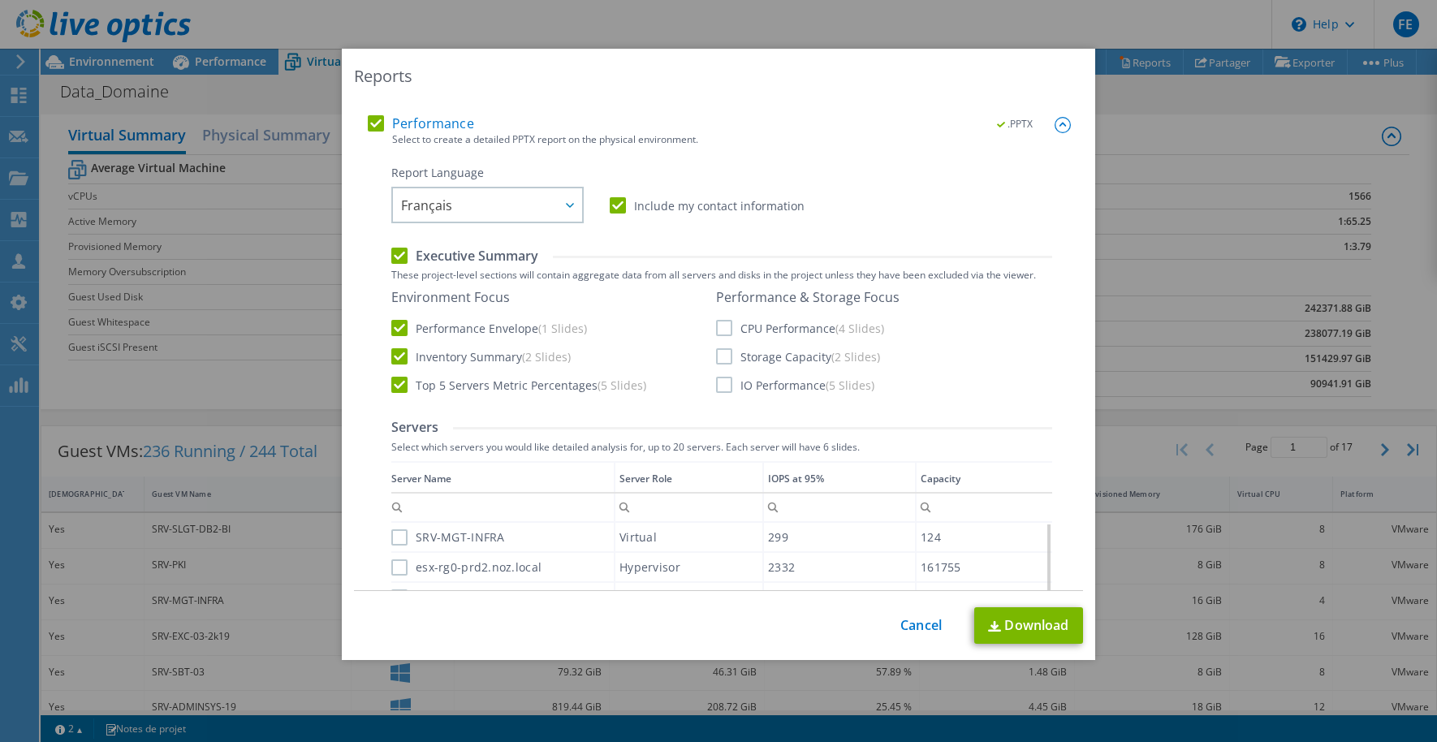
click at [717, 356] on label "Storage Capacity (2 Slides)" at bounding box center [798, 356] width 164 height 16
click at [0, 0] on input "Storage Capacity (2 Slides)" at bounding box center [0, 0] width 0 height 0
click at [717, 327] on label "CPU Performance (4 Slides)" at bounding box center [800, 328] width 168 height 16
click at [0, 0] on input "CPU Performance (4 Slides)" at bounding box center [0, 0] width 0 height 0
click at [716, 388] on label "IO Performance (5 Slides)" at bounding box center [795, 385] width 158 height 16
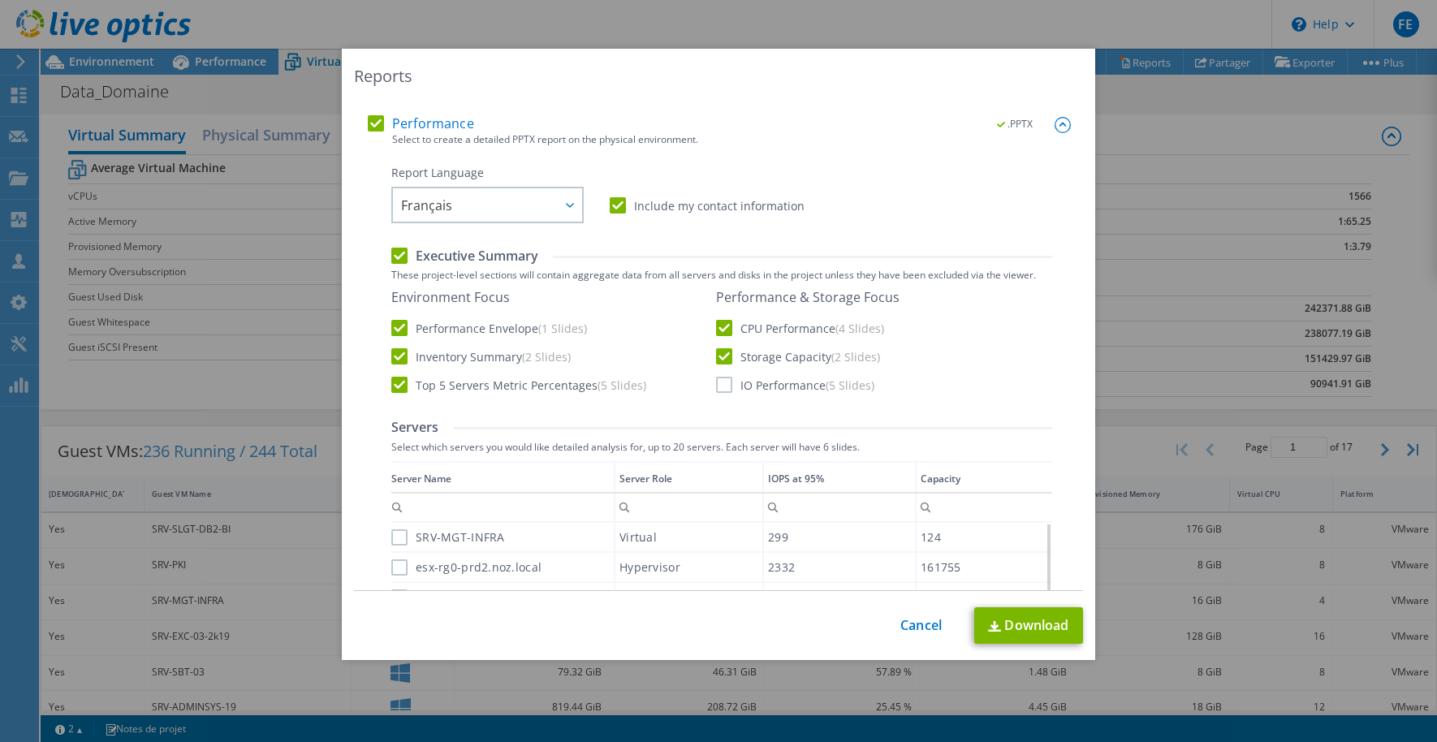
click at [0, 0] on input "IO Performance (5 Slides)" at bounding box center [0, 0] width 0 height 0
click at [392, 534] on label "SRV-MGT-INFRA" at bounding box center [448, 537] width 114 height 16
click at [0, 0] on input "SRV-MGT-INFRA" at bounding box center [0, 0] width 0 height 0
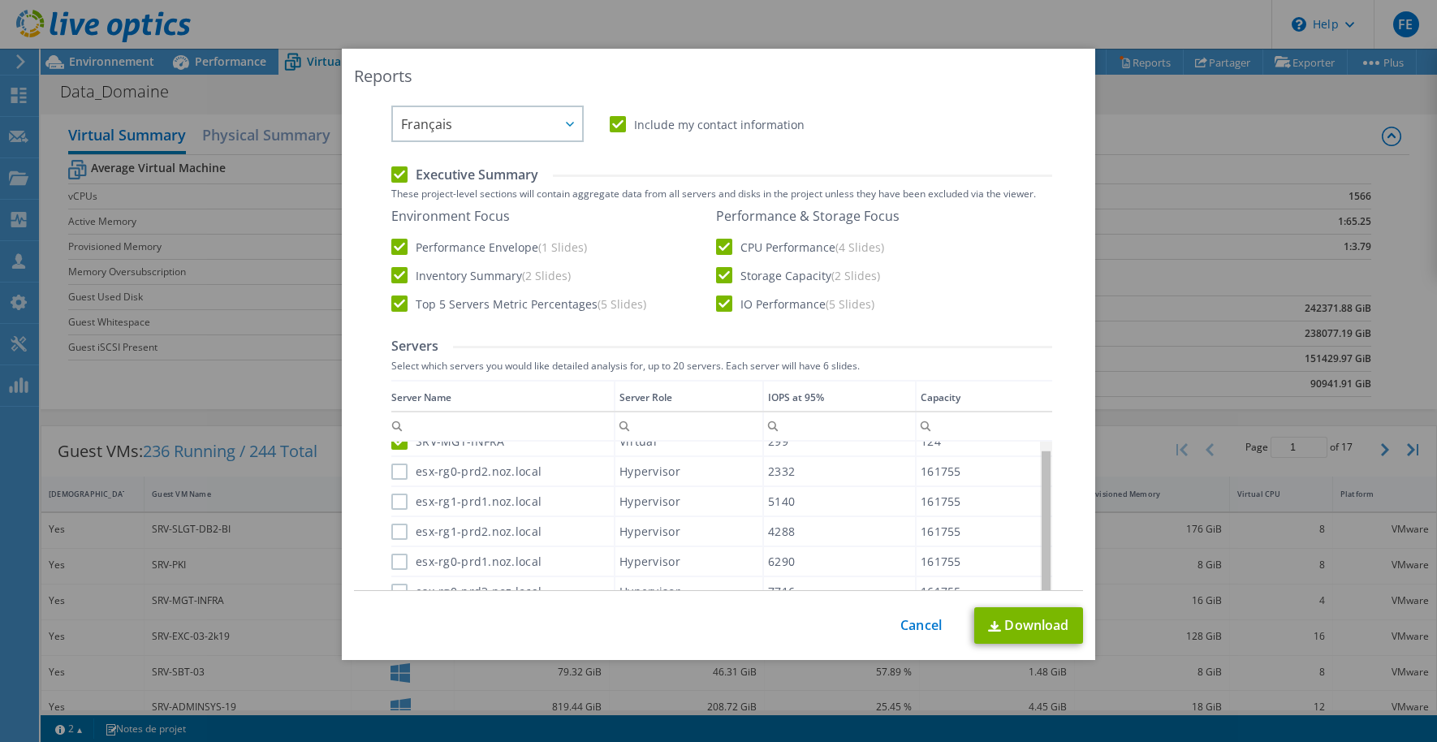
scroll to position [0, 0]
drag, startPoint x: 1040, startPoint y: 537, endPoint x: 743, endPoint y: 523, distance: 297.5
click at [1046, 451] on body "FE Partenaire [PERSON_NAME] [EMAIL_ADDRESS][DOMAIN_NAME] SYS 1 My Profile Log O…" at bounding box center [718, 371] width 1437 height 742
click at [392, 488] on label "esx-rg0-prd2.noz.local" at bounding box center [466, 486] width 150 height 16
click at [0, 0] on input "esx-rg0-prd2.noz.local" at bounding box center [0, 0] width 0 height 0
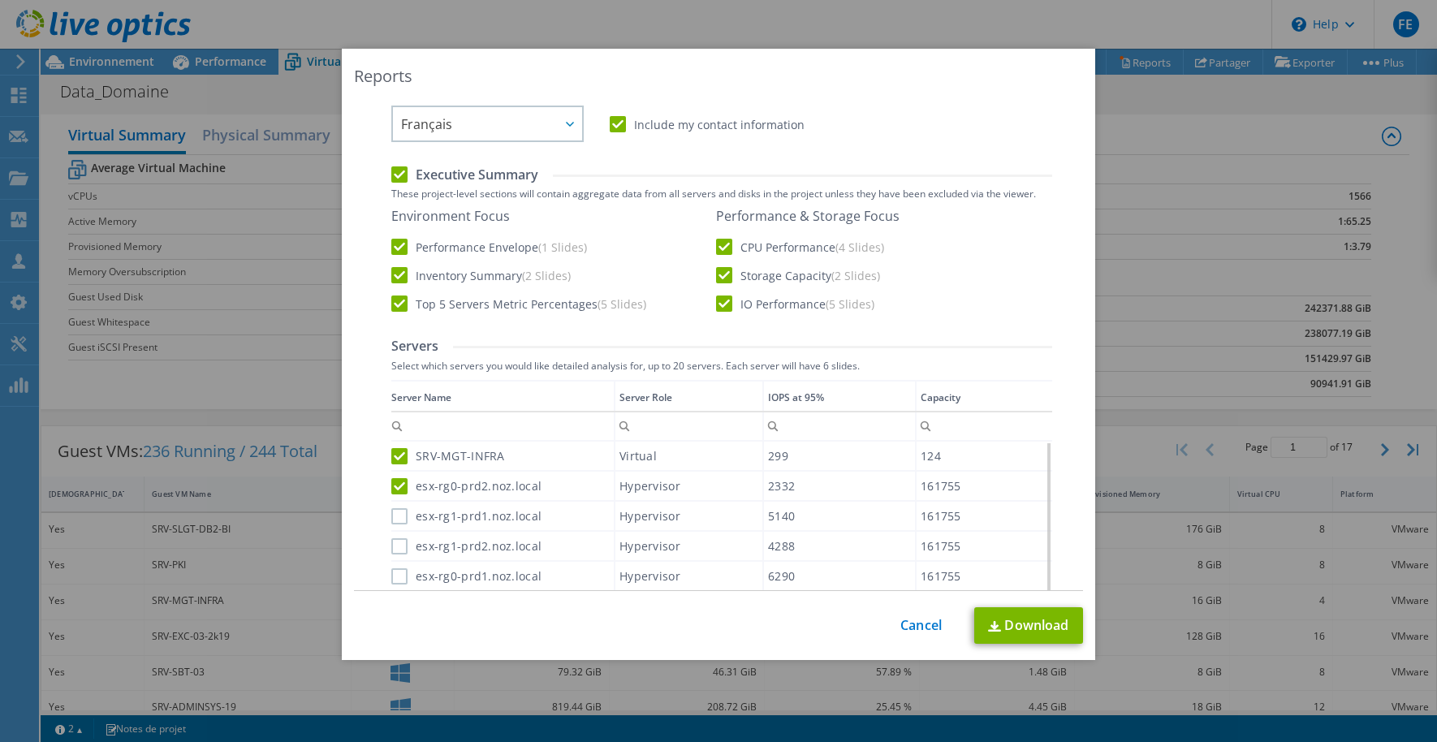
click at [391, 513] on label "esx-rg1-prd1.noz.local" at bounding box center [466, 516] width 150 height 16
click at [0, 0] on input "esx-rg1-prd1.noz.local" at bounding box center [0, 0] width 0 height 0
click at [391, 549] on label "esx-rg1-prd2.noz.local" at bounding box center [466, 546] width 150 height 16
click at [0, 0] on input "esx-rg1-prd2.noz.local" at bounding box center [0, 0] width 0 height 0
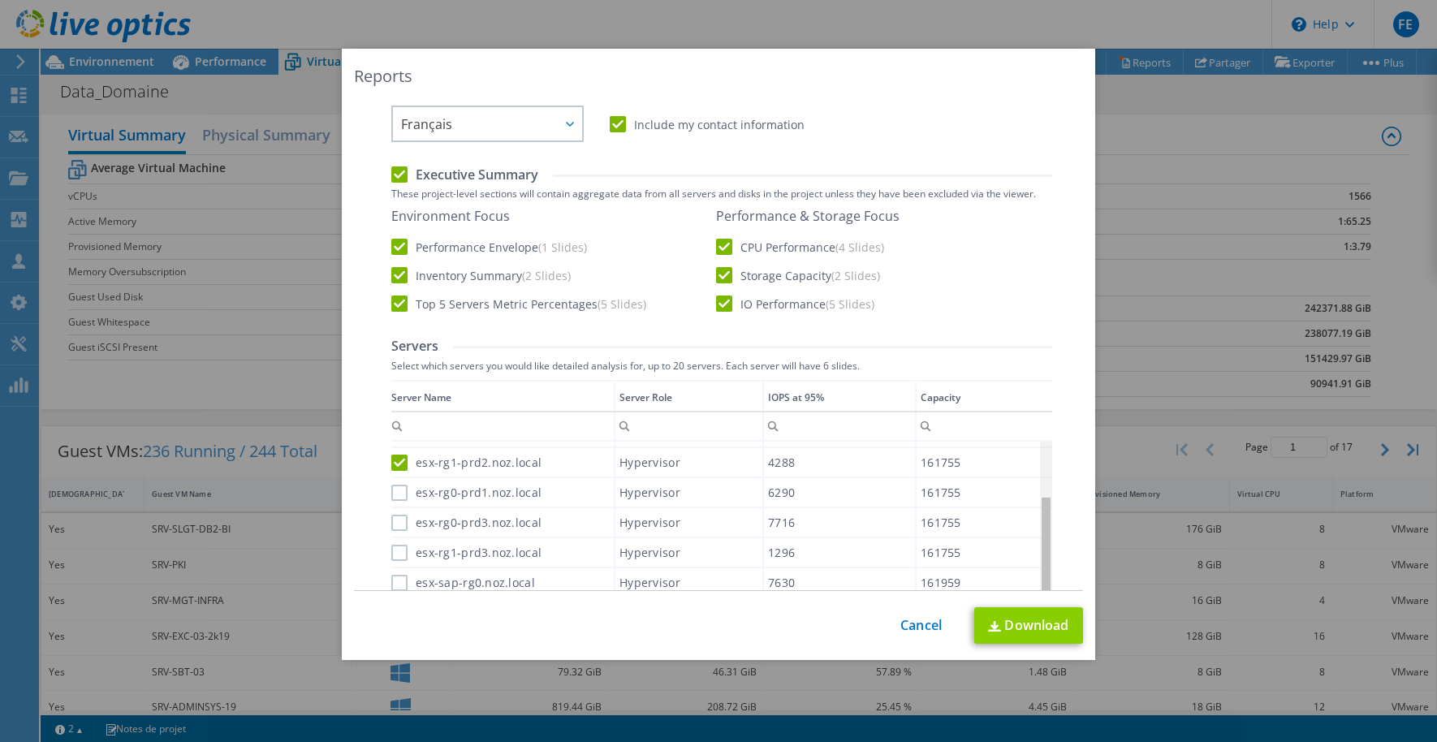
scroll to position [87, 0]
drag, startPoint x: 1045, startPoint y: 520, endPoint x: 1012, endPoint y: 614, distance: 99.1
click at [1012, 615] on body "FE Partenaire [PERSON_NAME] [EMAIL_ADDRESS][DOMAIN_NAME] SYS 1 My Profile Log O…" at bounding box center [718, 371] width 1437 height 742
drag, startPoint x: 391, startPoint y: 487, endPoint x: 397, endPoint y: 511, distance: 24.2
click at [392, 490] on label "esx-rg0-prd1.noz.local" at bounding box center [466, 489] width 150 height 16
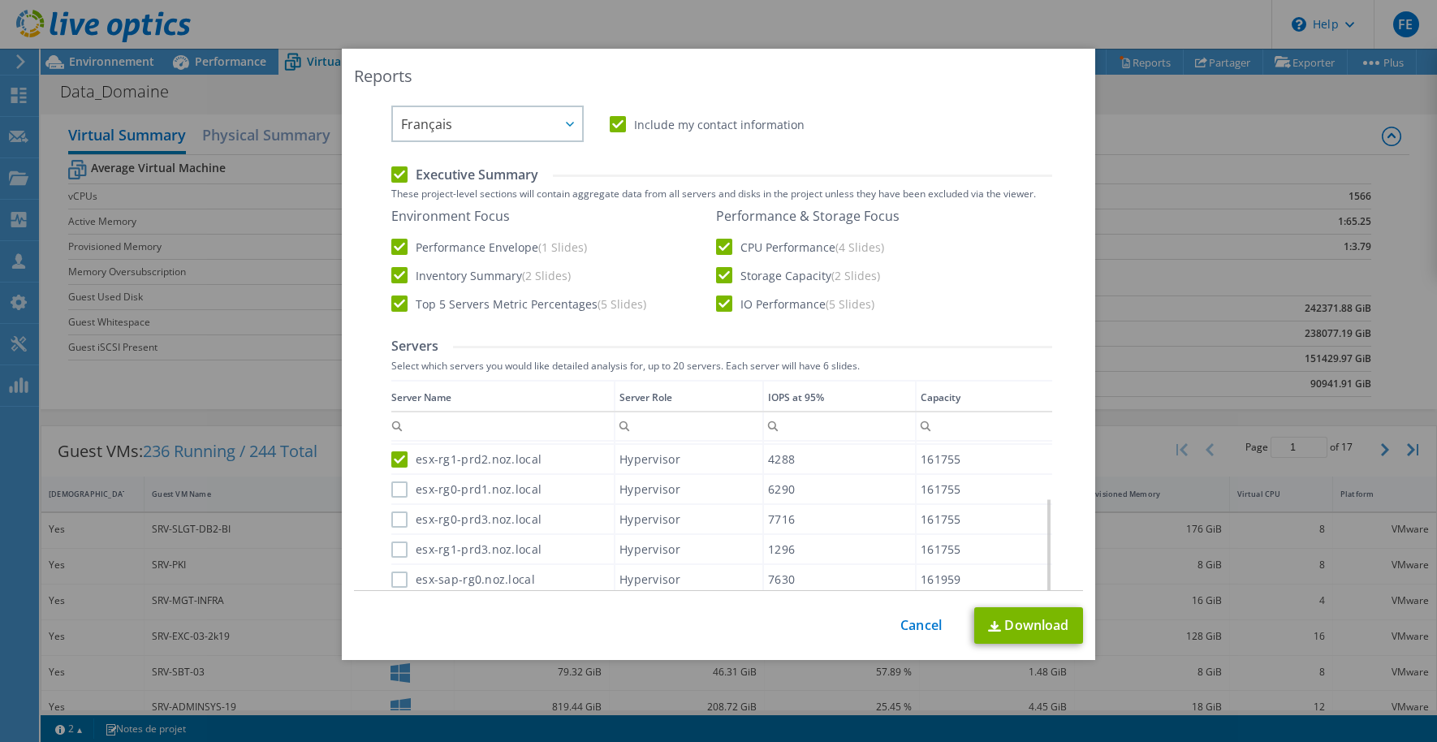
click at [0, 0] on input "esx-rg0-prd1.noz.local" at bounding box center [0, 0] width 0 height 0
click at [397, 523] on label "esx-rg0-prd3.noz.local" at bounding box center [466, 519] width 150 height 16
click at [0, 0] on input "esx-rg0-prd3.noz.local" at bounding box center [0, 0] width 0 height 0
drag, startPoint x: 390, startPoint y: 548, endPoint x: 394, endPoint y: 556, distance: 8.7
click at [391, 549] on label "esx-rg1-prd3.noz.local" at bounding box center [466, 549] width 150 height 16
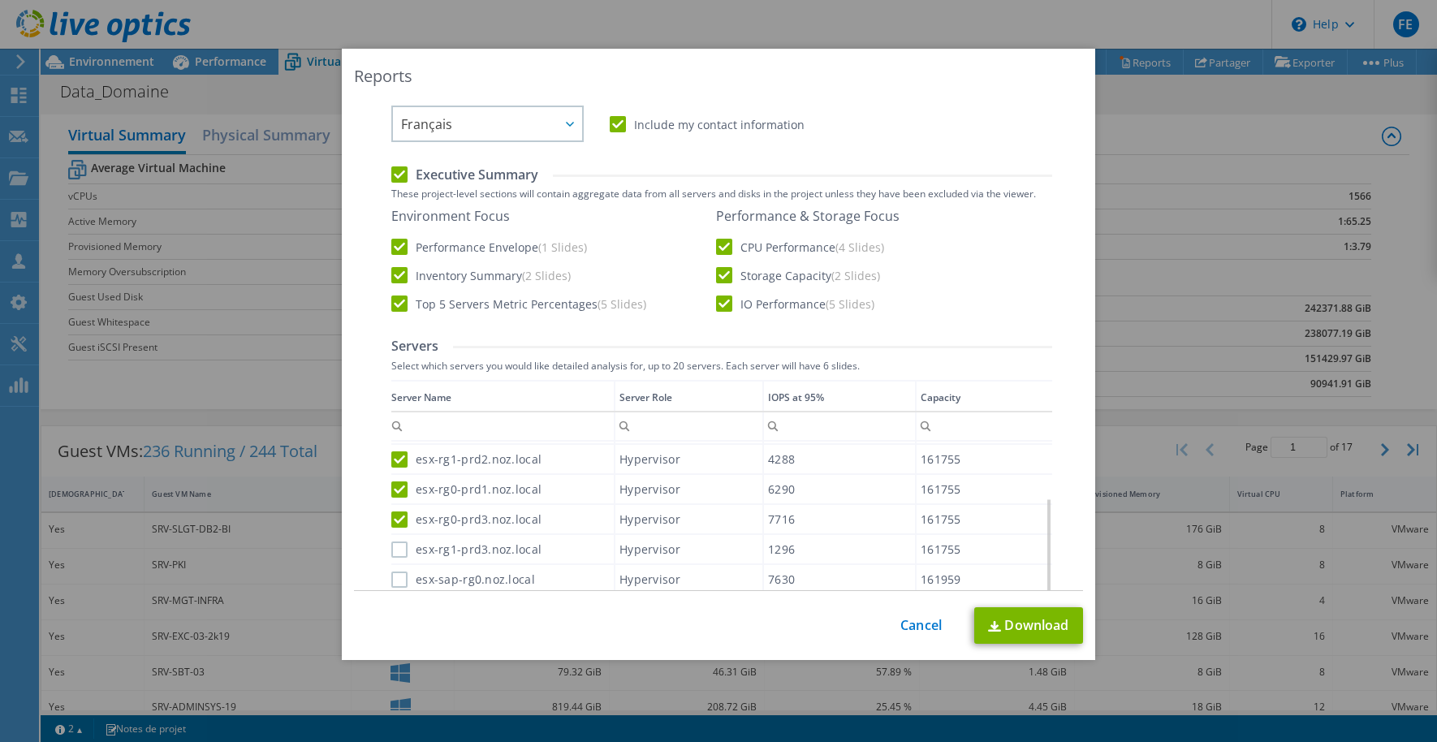
click at [0, 0] on input "esx-rg1-prd3.noz.local" at bounding box center [0, 0] width 0 height 0
drag, startPoint x: 392, startPoint y: 580, endPoint x: 423, endPoint y: 580, distance: 30.9
click at [393, 580] on label "esx-sap-rg0.noz.local" at bounding box center [463, 580] width 144 height 16
click at [0, 0] on input "esx-sap-rg0.noz.local" at bounding box center [0, 0] width 0 height 0
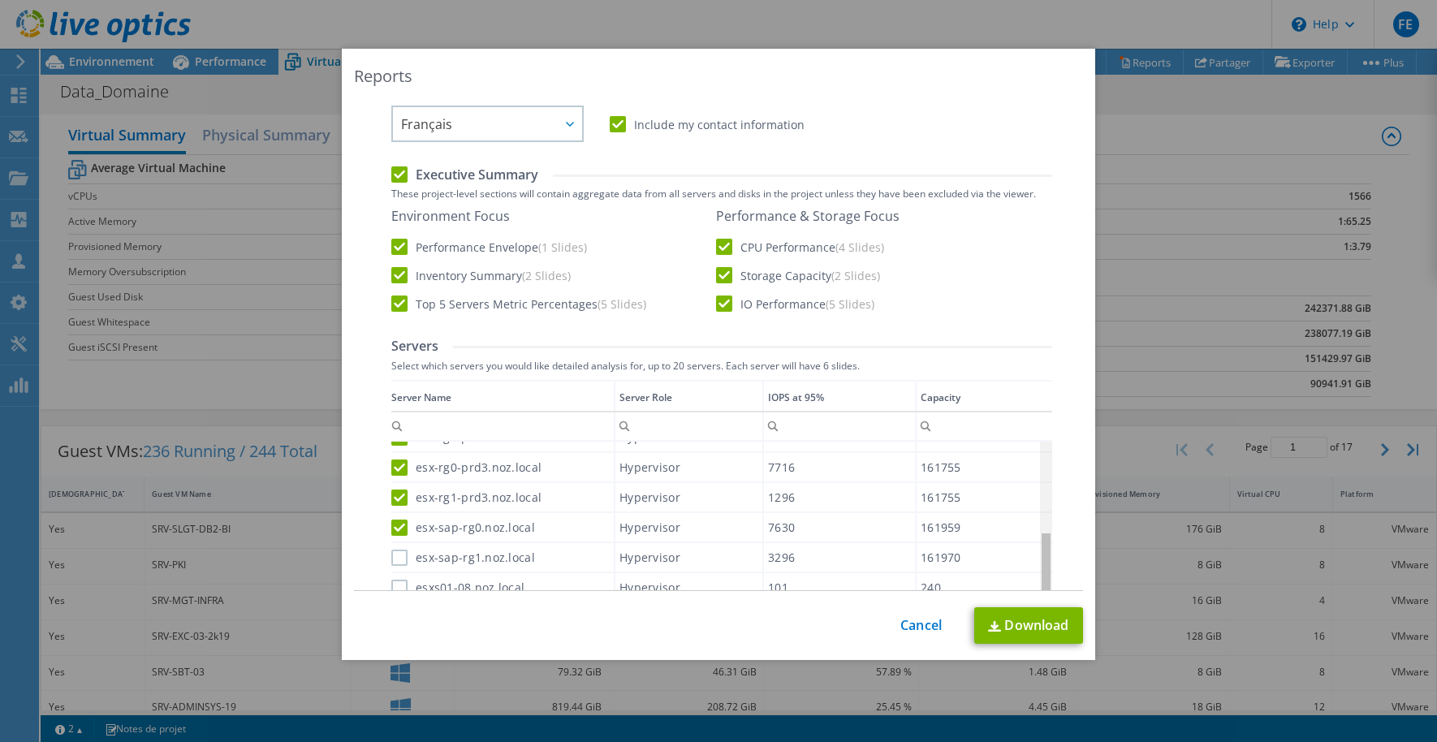
drag, startPoint x: 1041, startPoint y: 541, endPoint x: 1041, endPoint y: 627, distance: 85.2
click at [1041, 627] on body "FE Partenaire [PERSON_NAME] [EMAIL_ADDRESS][DOMAIN_NAME] SYS 1 My Profile Log O…" at bounding box center [718, 371] width 1437 height 742
click at [395, 559] on label "esx-sap-rg1.noz.local" at bounding box center [463, 558] width 144 height 16
click at [0, 0] on input "esx-sap-rg1.noz.local" at bounding box center [0, 0] width 0 height 0
click at [391, 589] on label "esxs01-08.noz.local" at bounding box center [457, 588] width 133 height 16
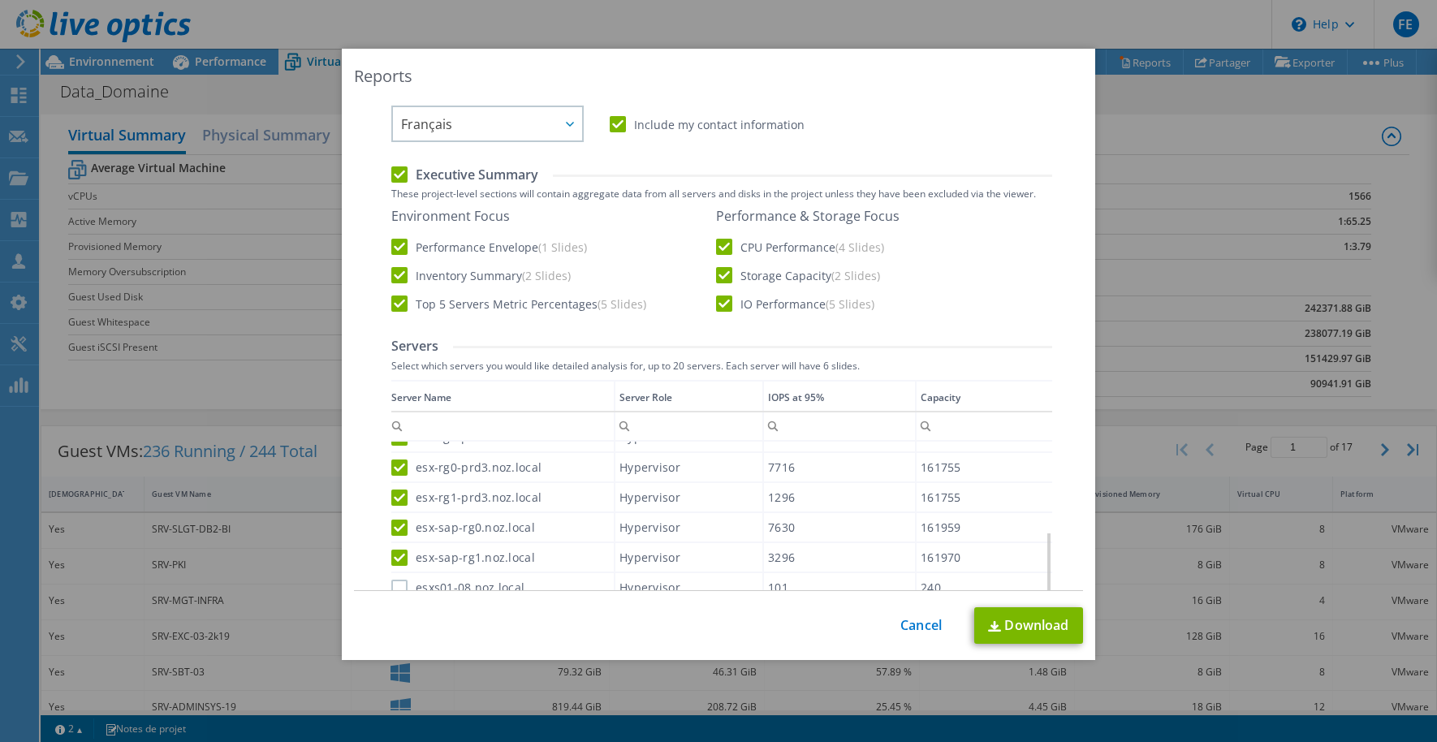
click at [0, 0] on input "esxs01-08.noz.local" at bounding box center [0, 0] width 0 height 0
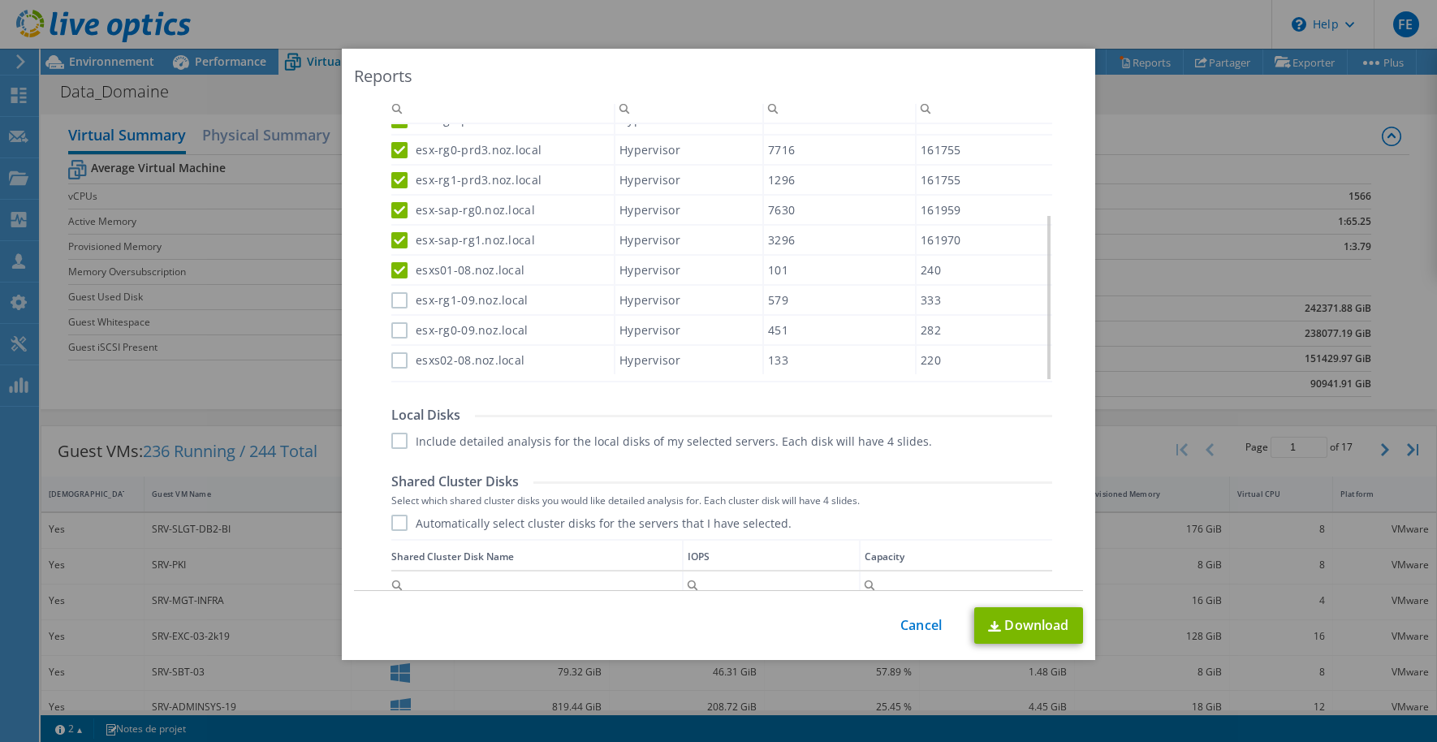
scroll to position [649, 0]
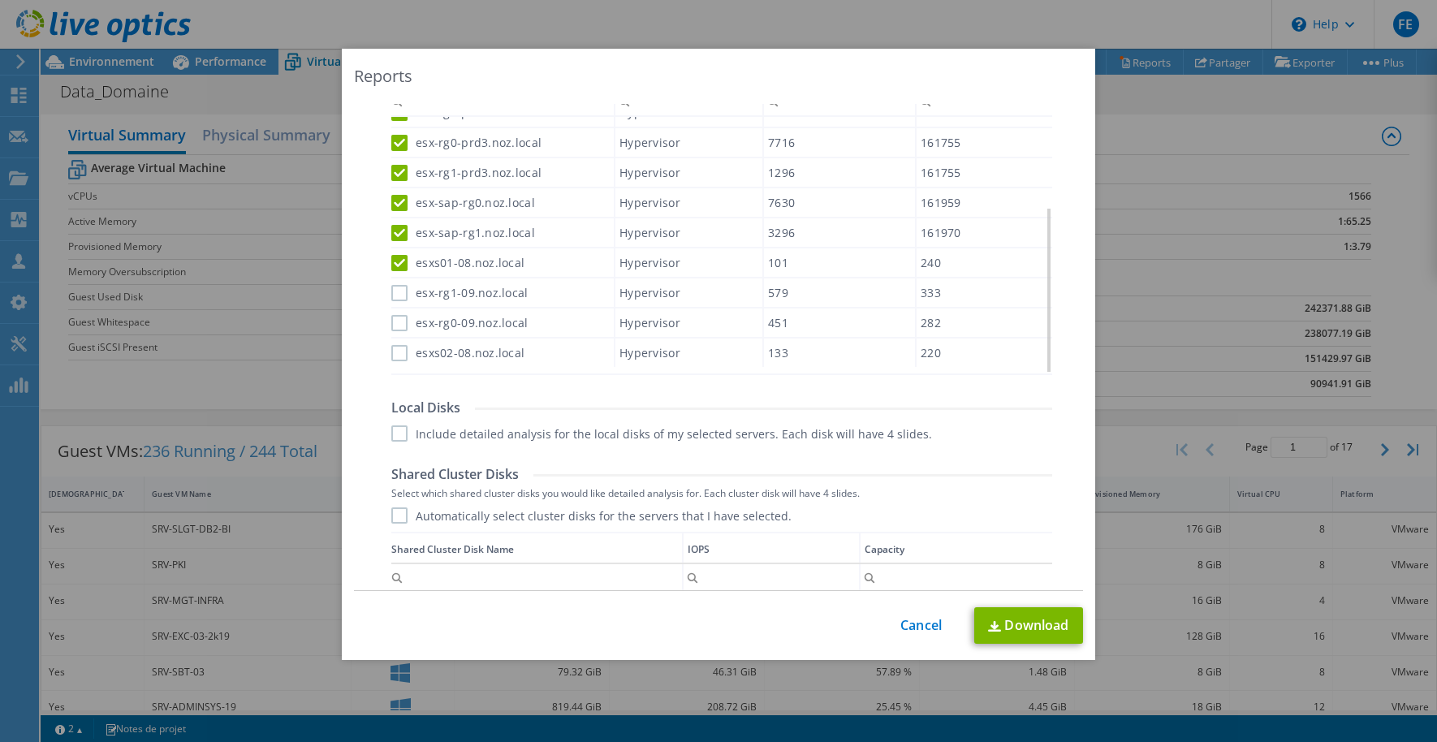
click at [391, 294] on div "Data grid" at bounding box center [392, 209] width 2 height 308
click at [393, 318] on label "esx-rg0-09.noz.local" at bounding box center [459, 323] width 137 height 16
click at [0, 0] on input "esx-rg0-09.noz.local" at bounding box center [0, 0] width 0 height 0
click at [393, 293] on label "esx-rg1-09.noz.local" at bounding box center [459, 293] width 137 height 16
click at [0, 0] on input "esx-rg1-09.noz.local" at bounding box center [0, 0] width 0 height 0
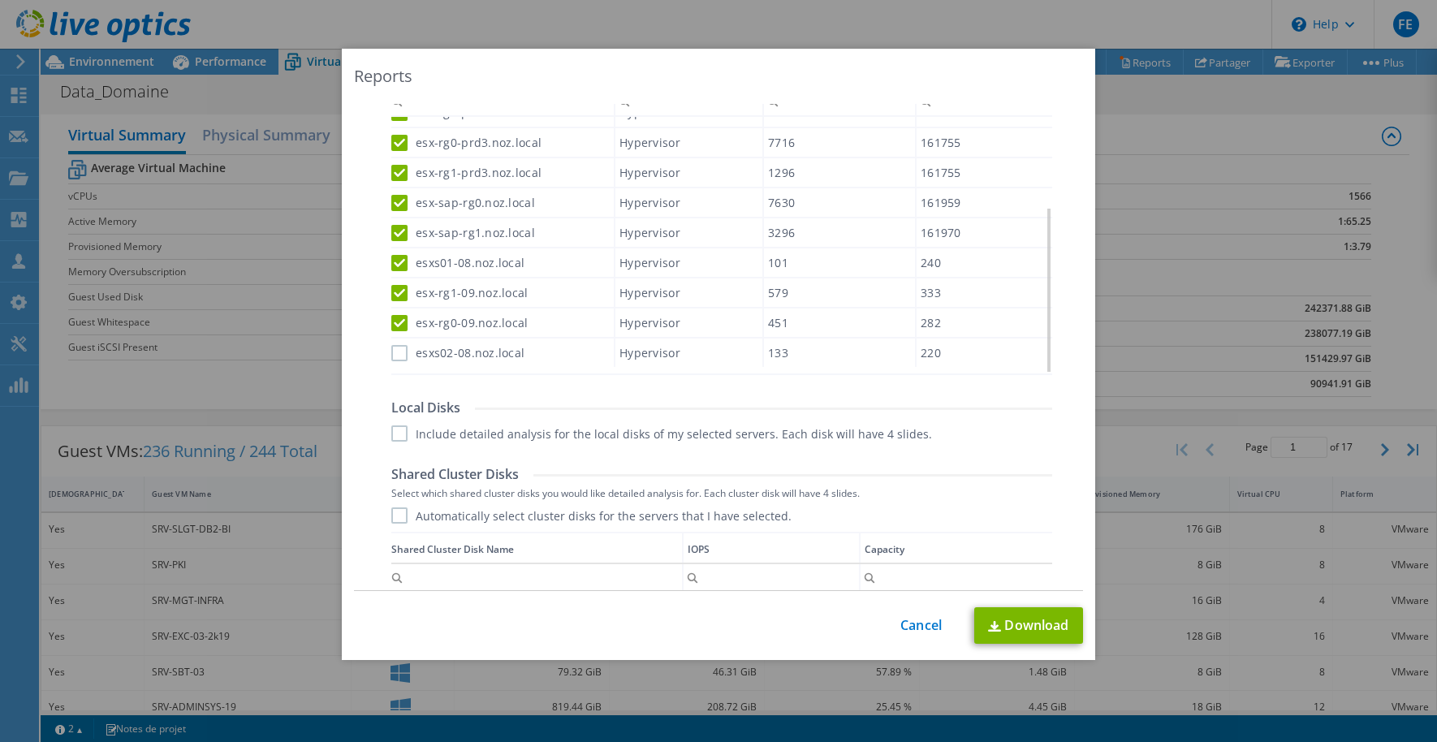
click at [393, 353] on label "esxs02-08.noz.local" at bounding box center [457, 353] width 133 height 16
click at [0, 0] on input "esxs02-08.noz.local" at bounding box center [0, 0] width 0 height 0
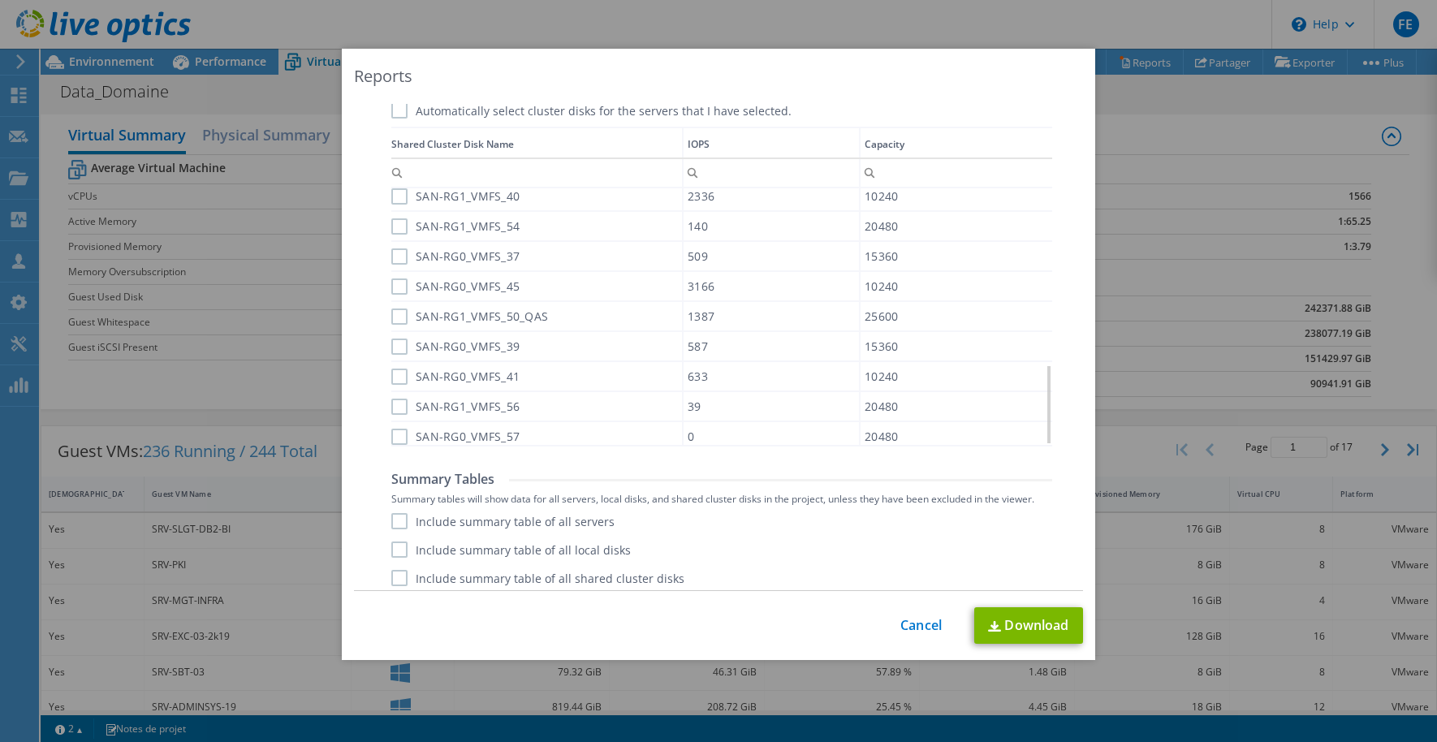
scroll to position [559, 0]
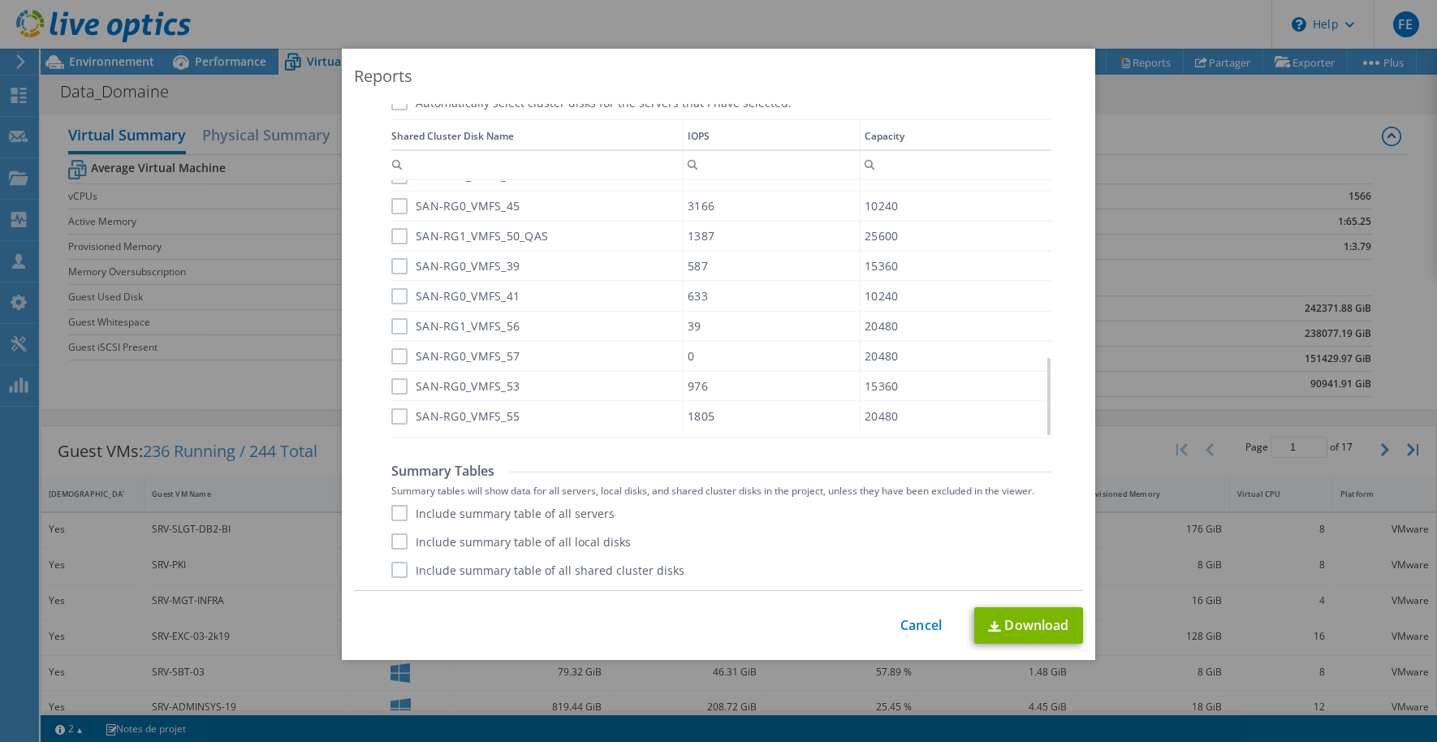
click at [393, 512] on label "Include summary table of all servers" at bounding box center [502, 513] width 223 height 16
click at [0, 0] on input "Include summary table of all servers" at bounding box center [0, 0] width 0 height 0
click at [395, 540] on label "Include summary table of all local disks" at bounding box center [510, 541] width 239 height 16
click at [0, 0] on input "Include summary table of all local disks" at bounding box center [0, 0] width 0 height 0
click at [391, 565] on label "Include summary table of all shared cluster disks" at bounding box center [537, 570] width 293 height 16
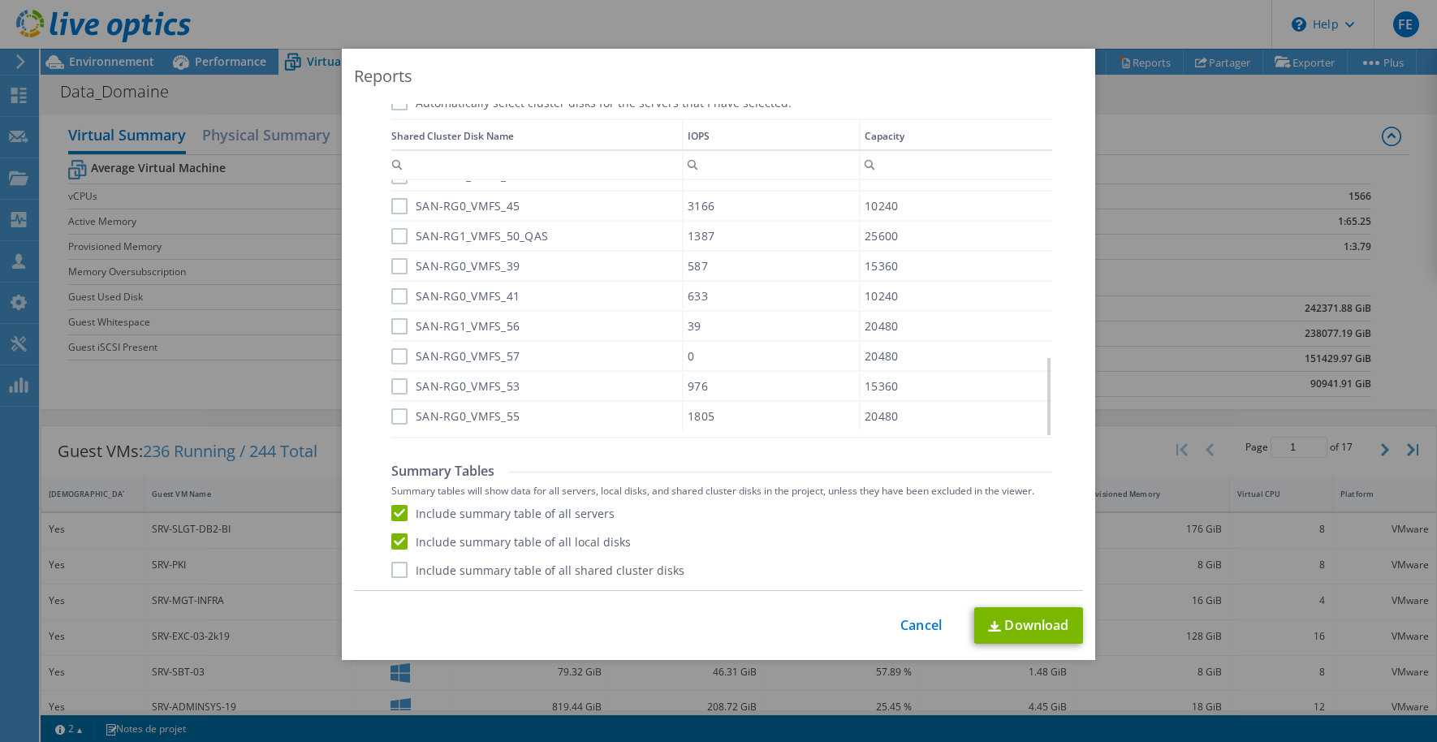
click at [0, 0] on input "Include summary table of all shared cluster disks" at bounding box center [0, 0] width 0 height 0
click at [1028, 628] on link "Download" at bounding box center [1028, 625] width 109 height 37
